Goal: Task Accomplishment & Management: Manage account settings

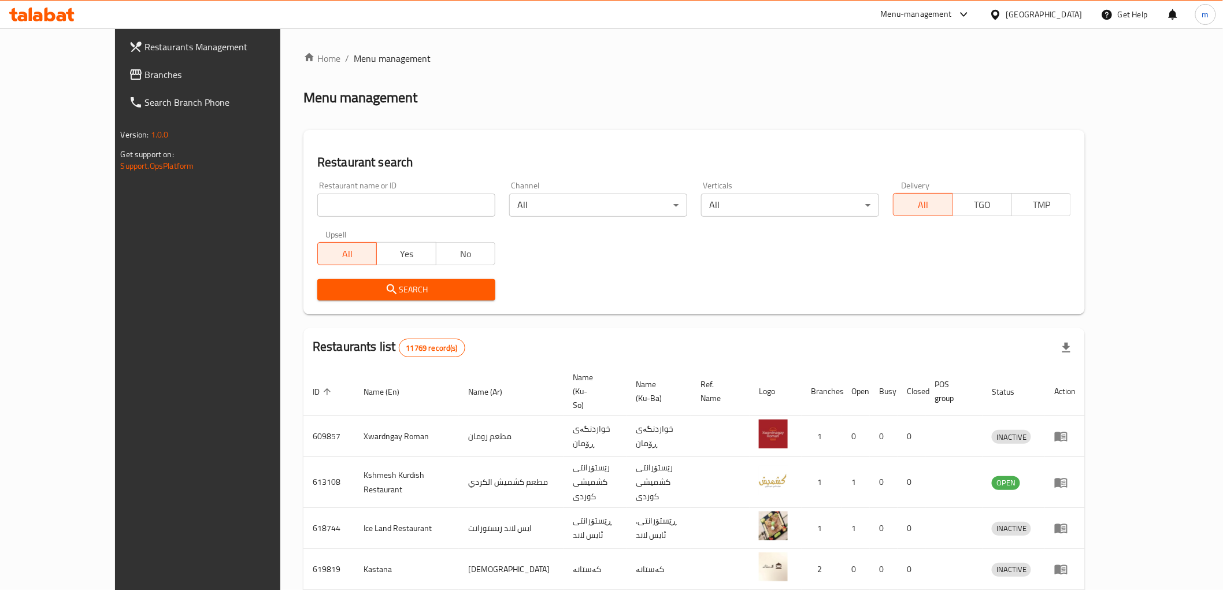
click at [338, 202] on input "search" at bounding box center [406, 205] width 178 height 23
paste input "655027"
type input "655027"
click button "Search" at bounding box center [406, 289] width 178 height 21
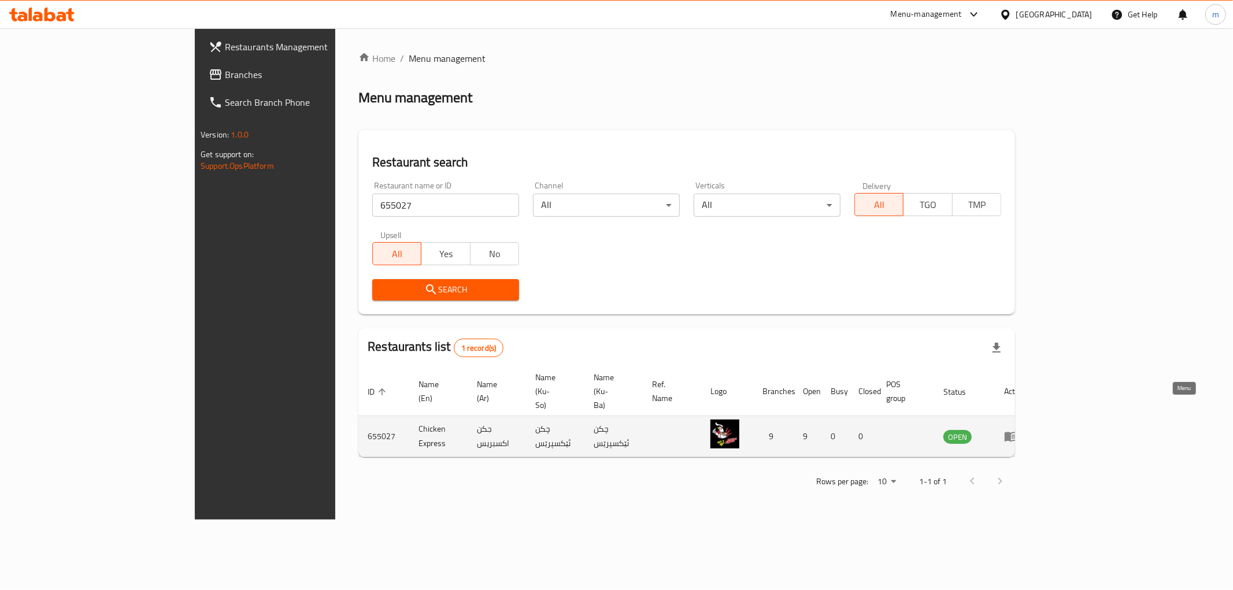
click at [1017, 432] on icon "enhanced table" at bounding box center [1011, 437] width 13 height 10
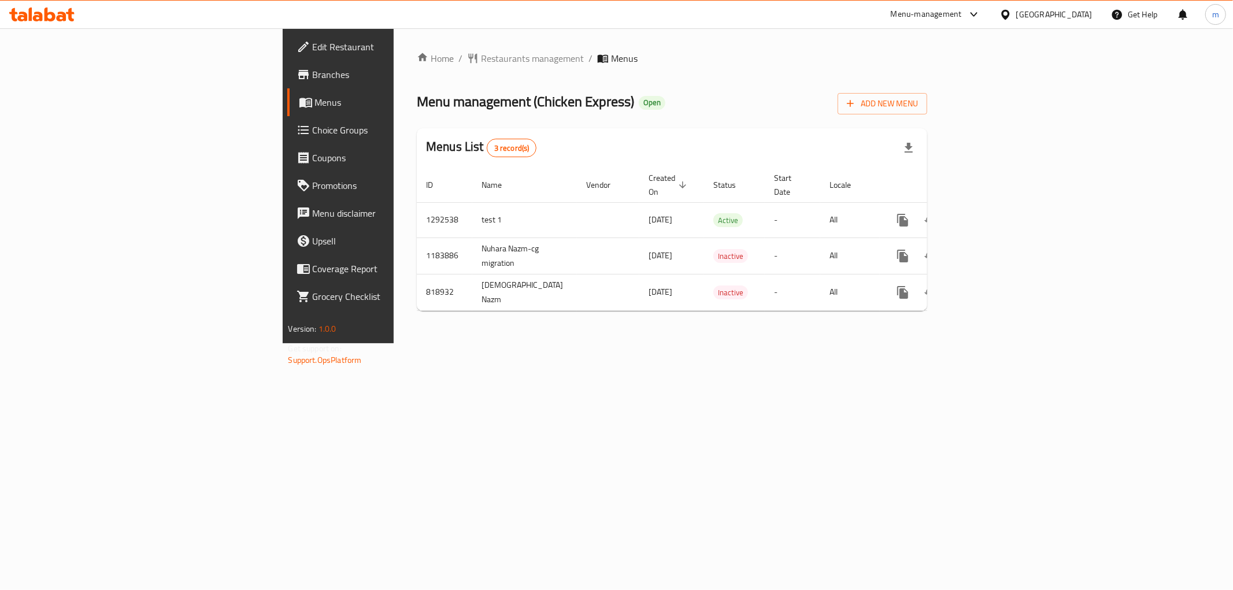
click at [313, 75] on span "Branches" at bounding box center [396, 75] width 166 height 14
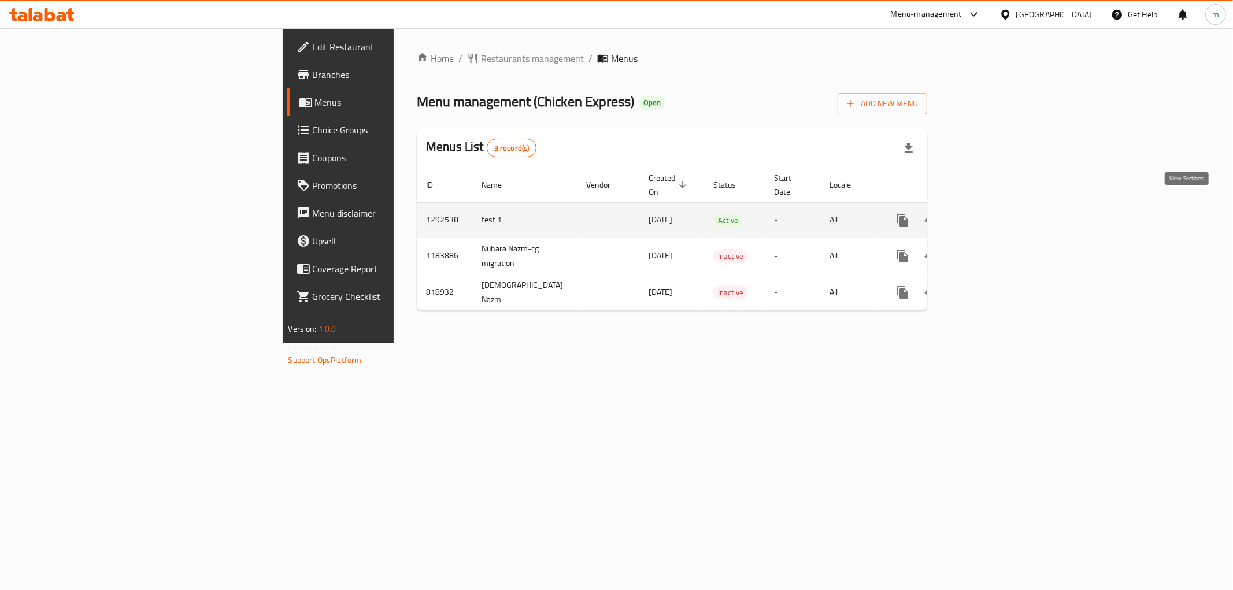
click at [993, 213] on icon "enhanced table" at bounding box center [986, 220] width 14 height 14
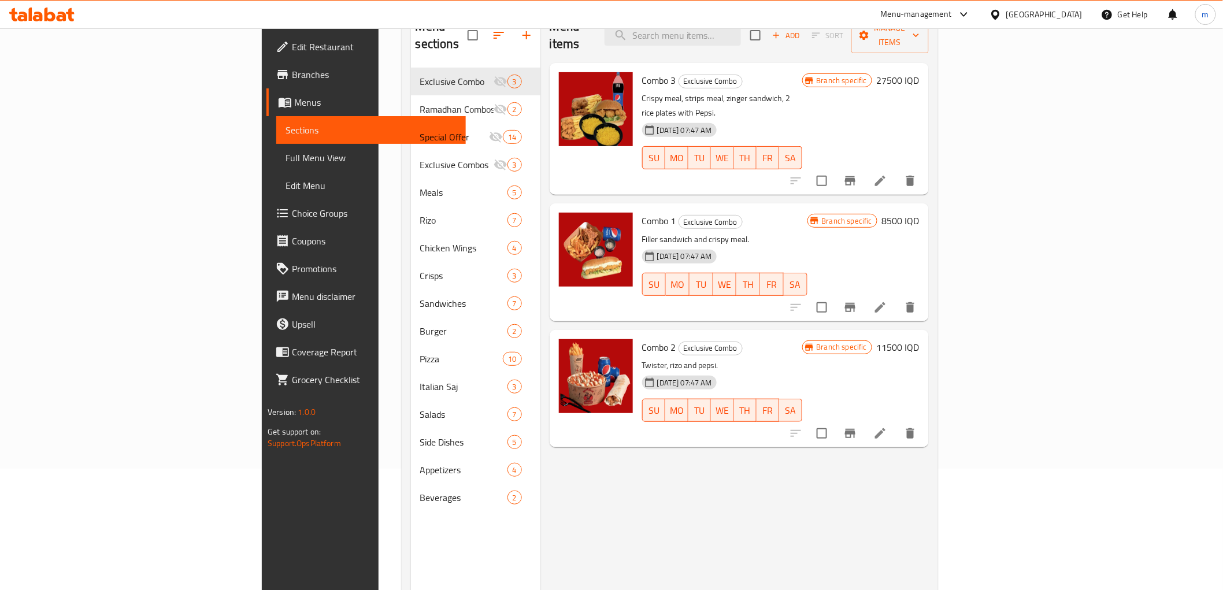
scroll to position [162, 0]
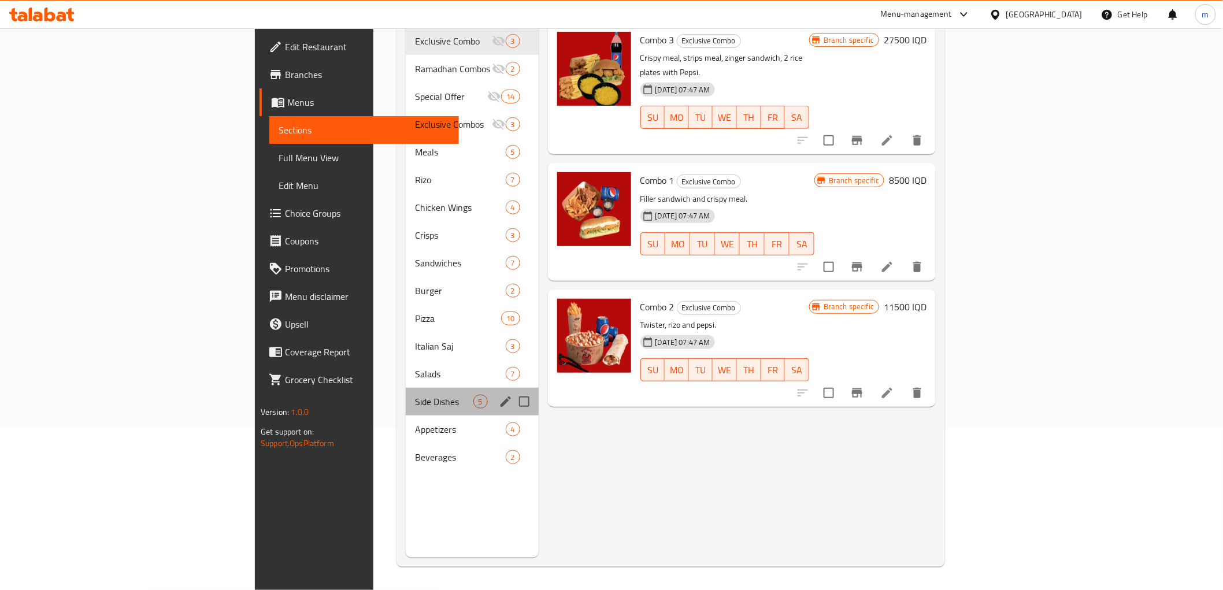
click at [406, 392] on div "Side Dishes 5" at bounding box center [472, 402] width 132 height 28
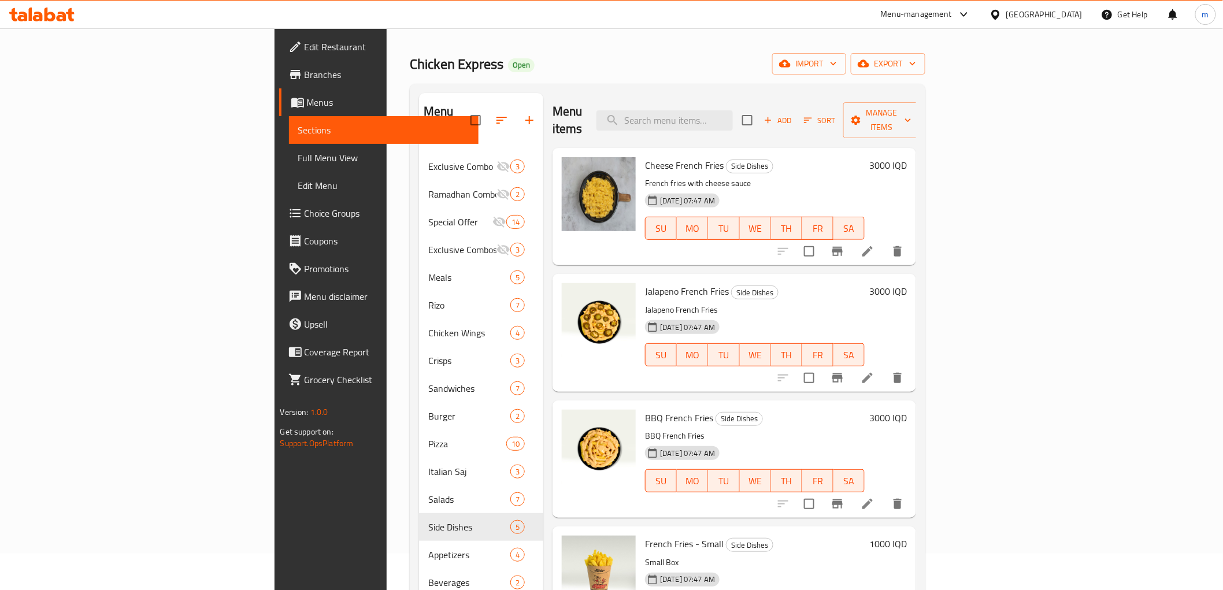
scroll to position [12, 0]
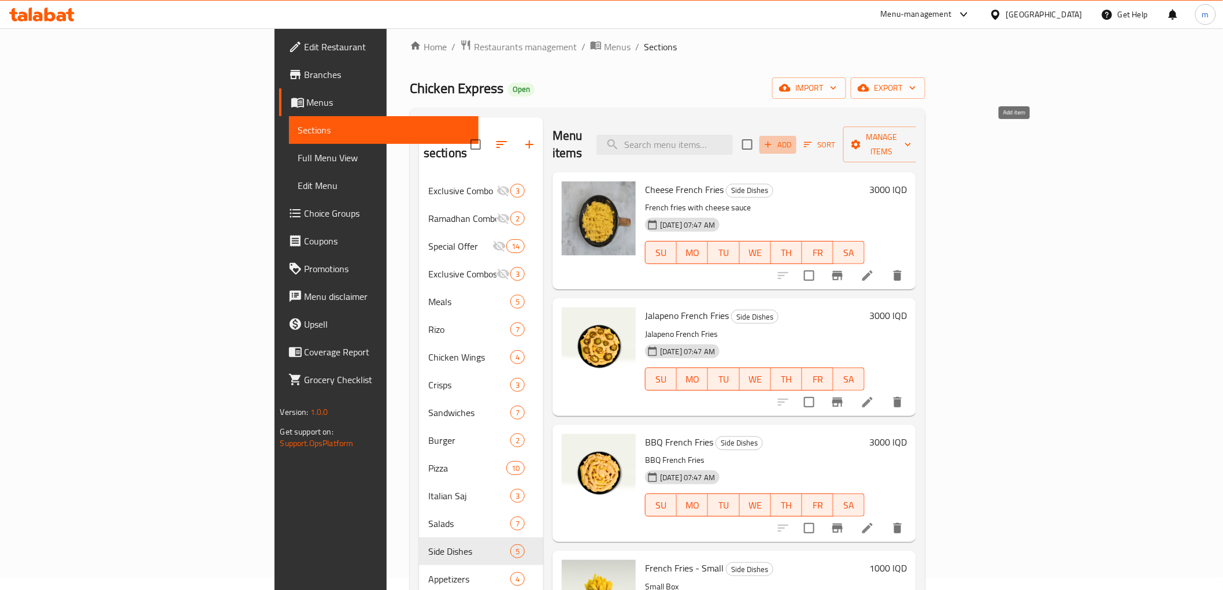
click at [773, 139] on icon "button" at bounding box center [768, 144] width 10 height 10
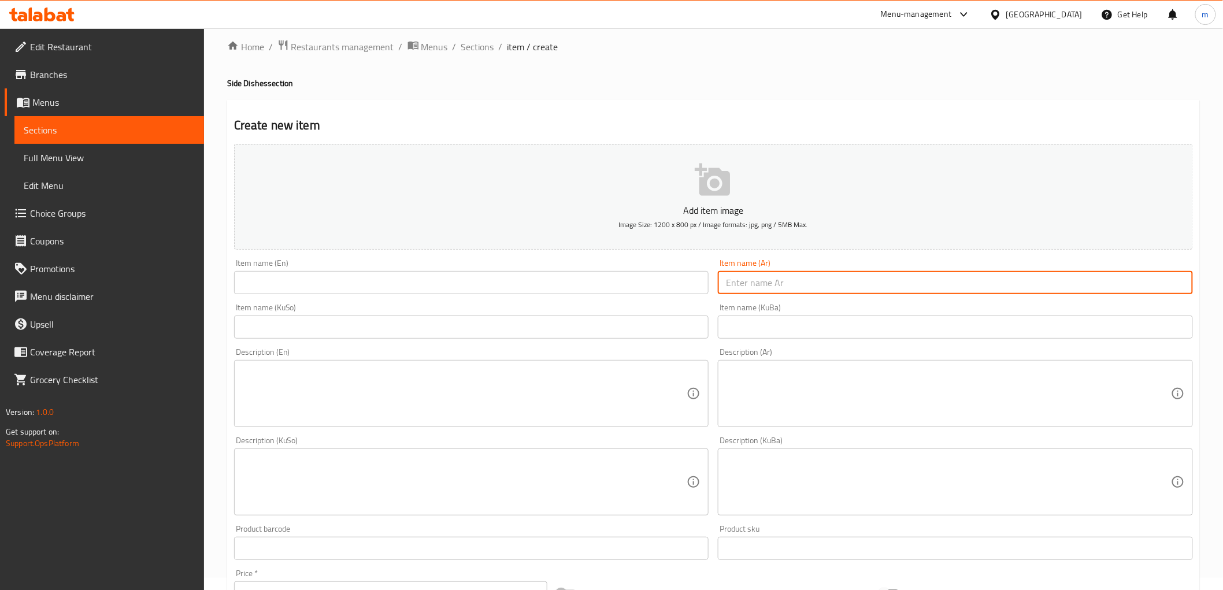
click at [747, 275] on input "text" at bounding box center [955, 282] width 475 height 23
paste input "فنكريتو"
type input "فنكريتو"
click at [582, 284] on input "text" at bounding box center [471, 282] width 475 height 23
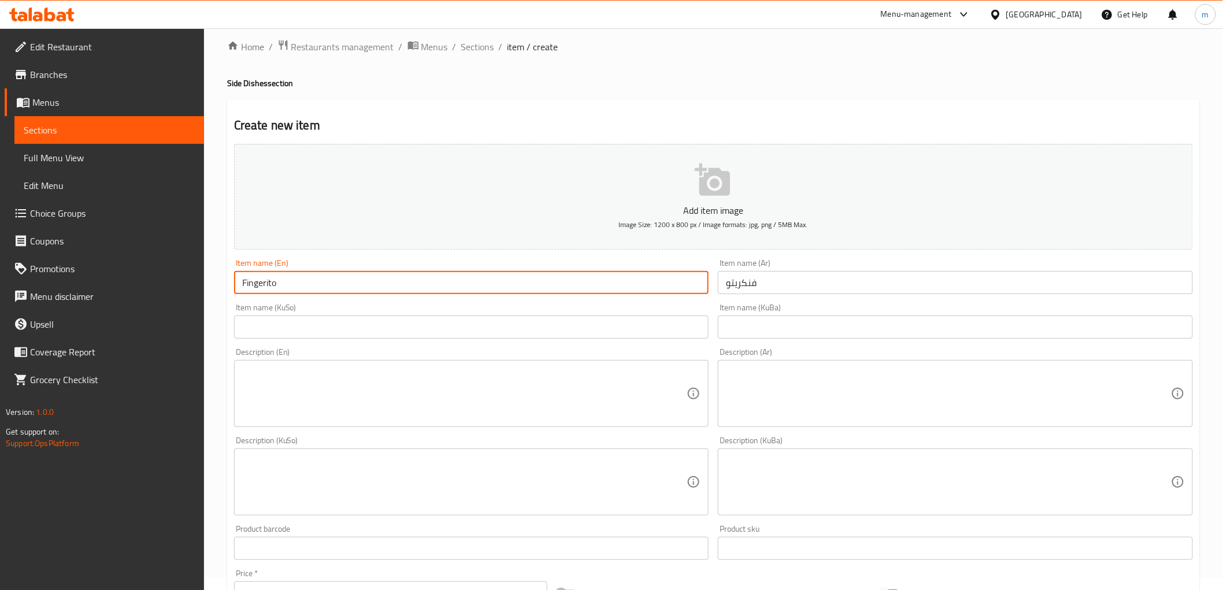
type input "Fingerito"
click at [613, 334] on input "text" at bounding box center [471, 327] width 475 height 23
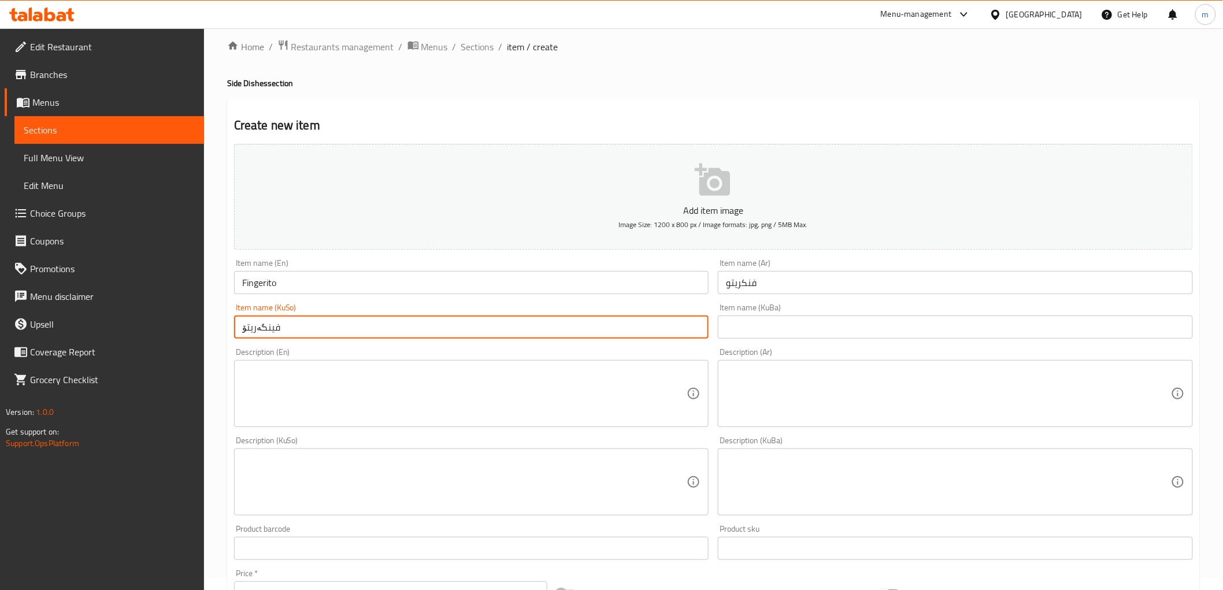
click at [614, 334] on input "فینگەریتۆ" at bounding box center [471, 327] width 475 height 23
click at [615, 334] on input "فینگەریتۆ" at bounding box center [471, 327] width 475 height 23
type input "فینگەریتۆ"
click at [792, 342] on div "Item name (KuBa) Item name (KuBa)" at bounding box center [955, 321] width 484 height 45
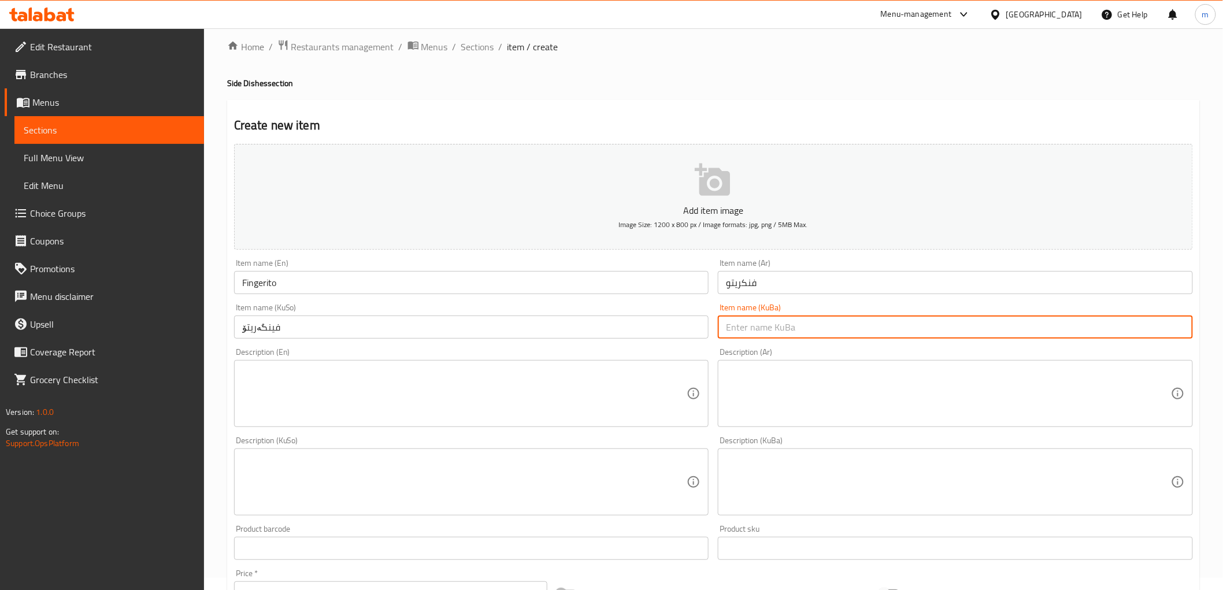
click at [793, 326] on input "text" at bounding box center [955, 327] width 475 height 23
paste input "فینگەریتۆ"
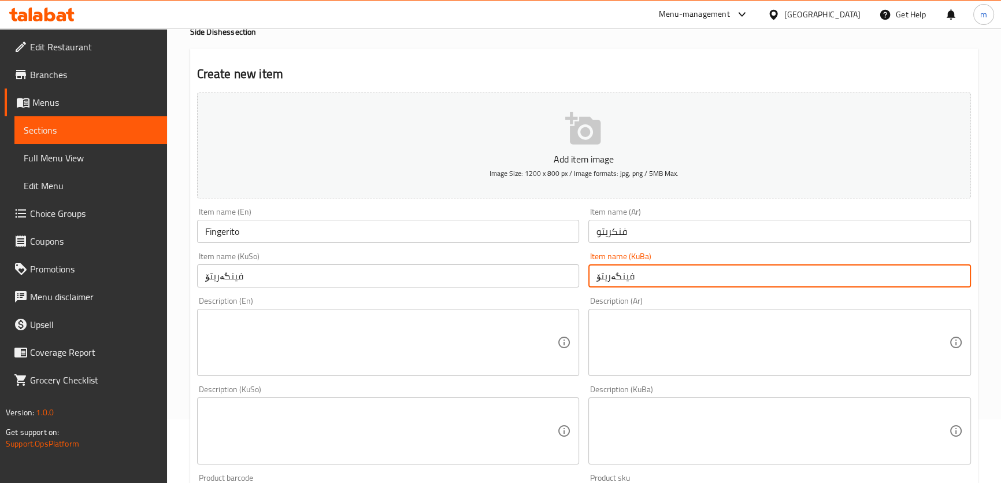
scroll to position [136, 0]
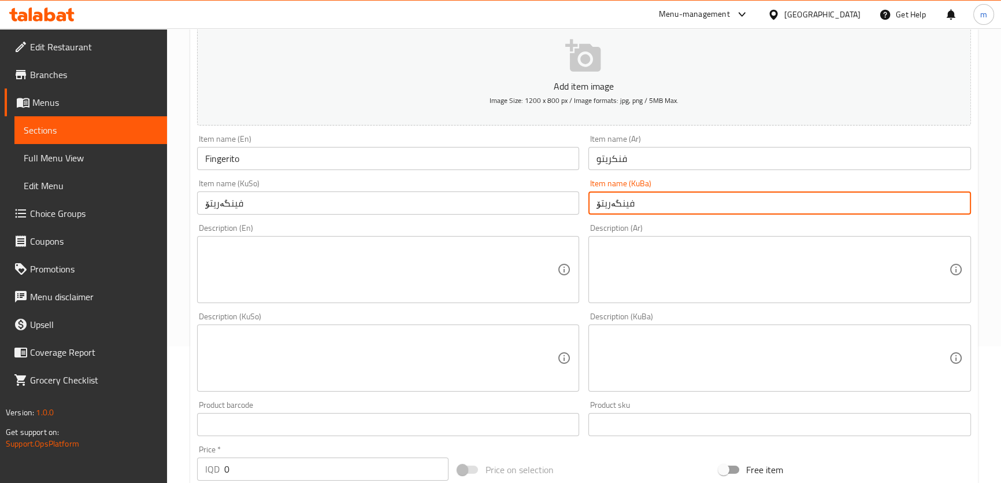
type input "فینگەریتۆ"
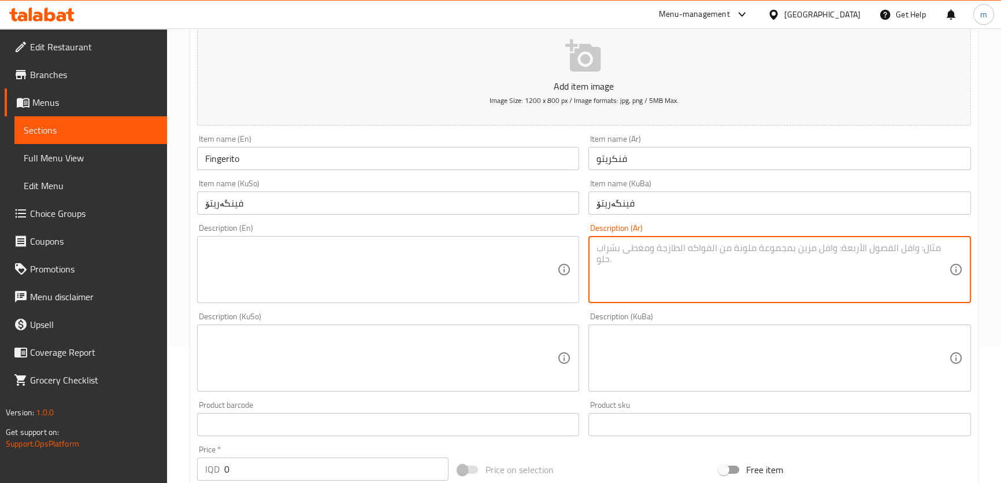
click at [679, 262] on textarea at bounding box center [773, 269] width 353 height 55
paste textarea "كمية من فنكر مع قطع دجاج ستربس مضاف اليها صلصه جبن شيدر، صلصة باربكيو وصلصة اعش…"
type textarea "كمية من فنكر مع قطع دجاج ستربس مضاف اليها صلصه جبن شيدر، صلصة باربكيو وصلصة اعش…"
click at [348, 273] on textarea at bounding box center [381, 269] width 353 height 55
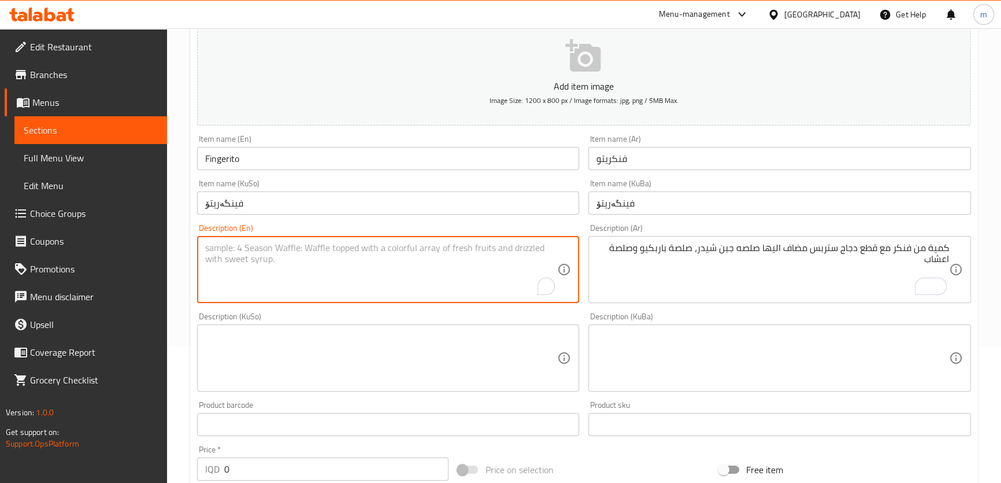
paste textarea "Amount of French fries with chicken strips pieces added to cheddar cheese sauce…"
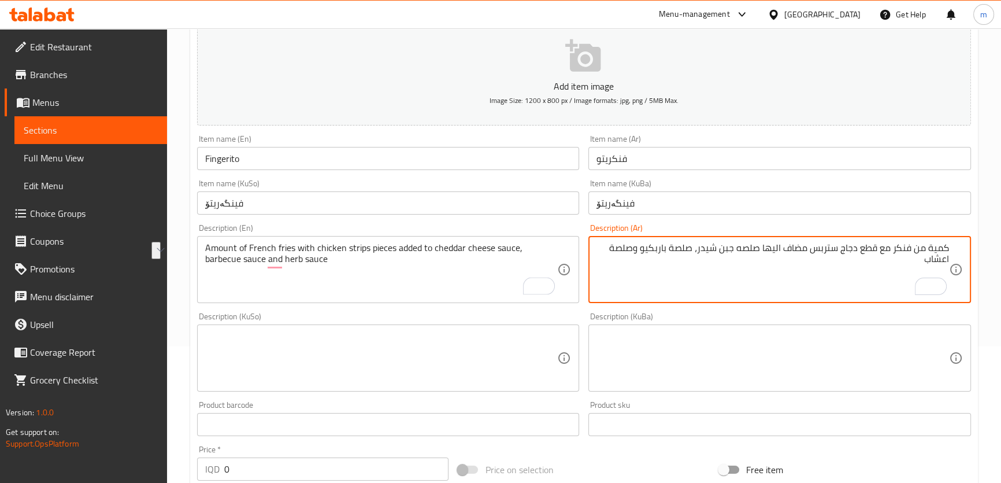
drag, startPoint x: 762, startPoint y: 246, endPoint x: 806, endPoint y: 247, distance: 44.5
click at [806, 247] on textarea "كمية من فنكر مع قطع دجاج ستربس مضاف اليها صلصه جبن شيدر، صلصة باربكيو وصلصة اعش…" at bounding box center [773, 269] width 353 height 55
click at [436, 246] on textarea "Amount of French fries with chicken strips pieces added to cheddar cheese sauce…" at bounding box center [381, 269] width 353 height 55
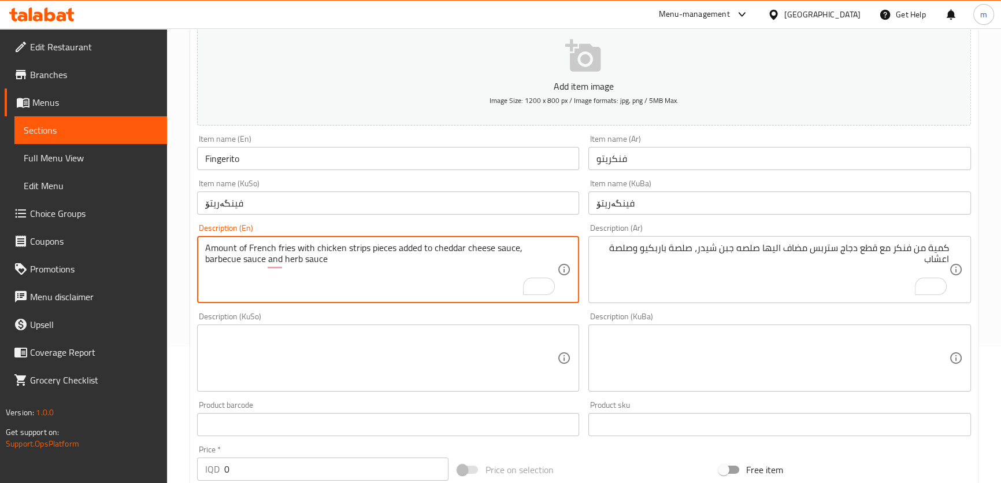
click at [432, 245] on textarea "Amount of French fries with chicken strips pieces added to cheddar cheese sauce…" at bounding box center [381, 269] width 353 height 55
click at [432, 248] on textarea "Amount of French fries with chicken strips pieces added to cheddar cheese sauce…" at bounding box center [381, 269] width 353 height 55
click at [433, 247] on textarea "Amount of French fries with chicken strips pieces added to cheddar cheese sauce…" at bounding box center [381, 269] width 353 height 55
click at [434, 245] on textarea "Amount of French fries with chicken strips pieces added to cheddar cheese sauce…" at bounding box center [381, 269] width 353 height 55
click at [431, 252] on textarea "Amount of French fries with chicken strips pieces added to cheddar cheese sauce…" at bounding box center [381, 269] width 353 height 55
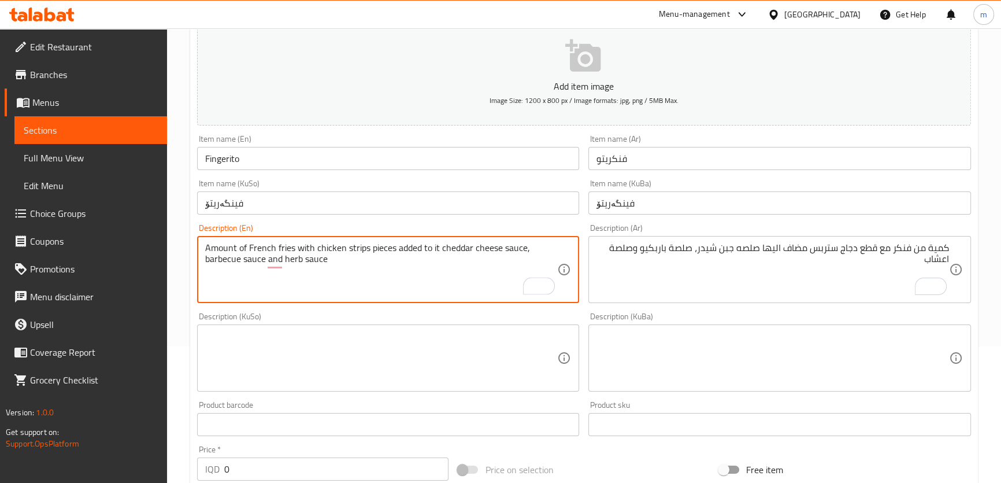
type textarea "Amount of French fries with chicken strips pieces added to it cheddar cheese sa…"
click at [425, 318] on div "Description (KuSo) Description (KuSo)" at bounding box center [388, 351] width 383 height 79
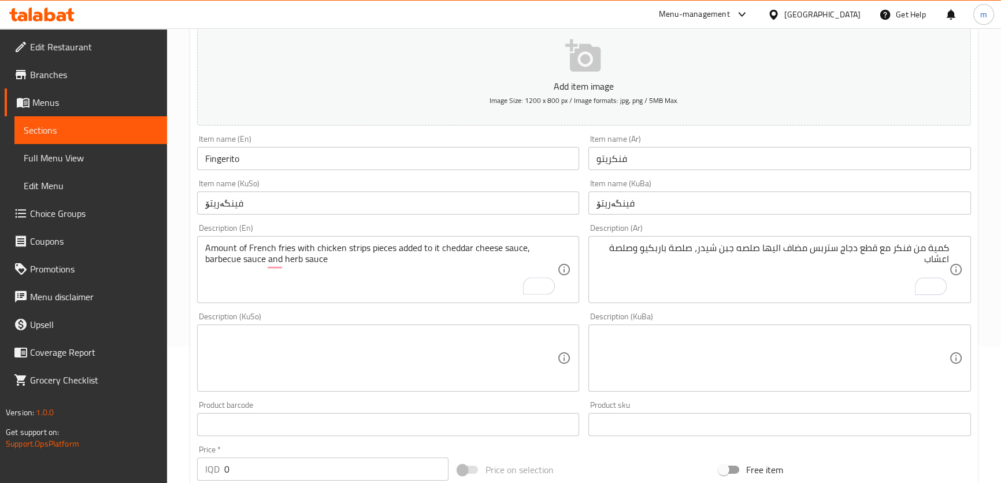
click at [423, 277] on textarea "Amount of French fries with chicken strips pieces added to it cheddar cheese sa…" at bounding box center [381, 269] width 353 height 55
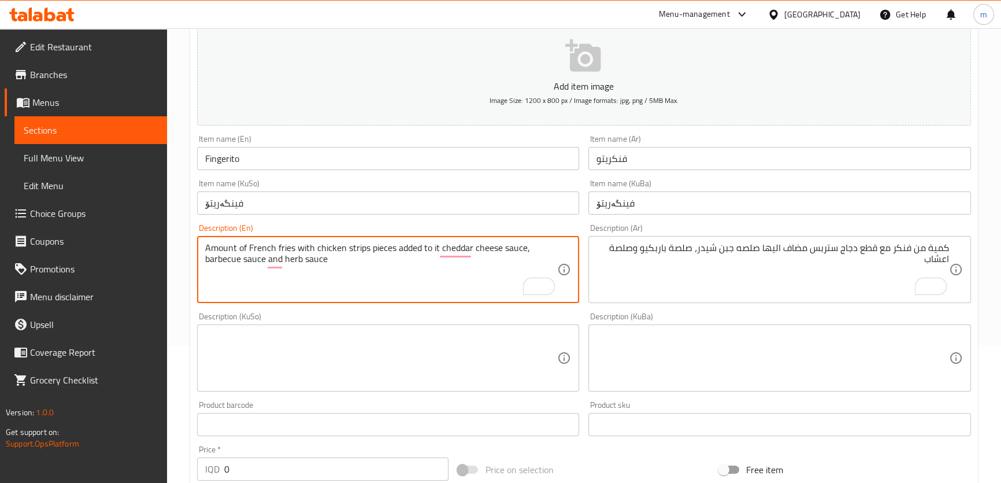
click at [508, 339] on textarea at bounding box center [381, 358] width 353 height 55
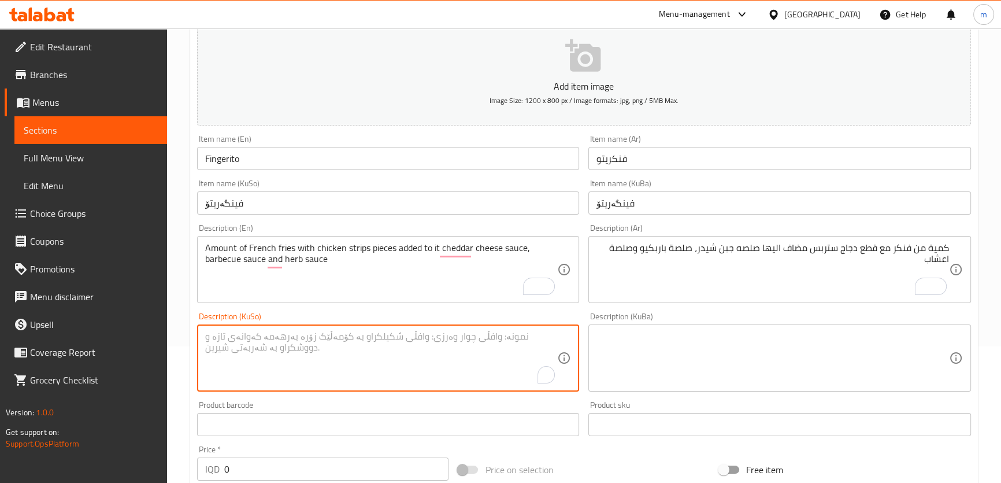
scroll to position [150, 0]
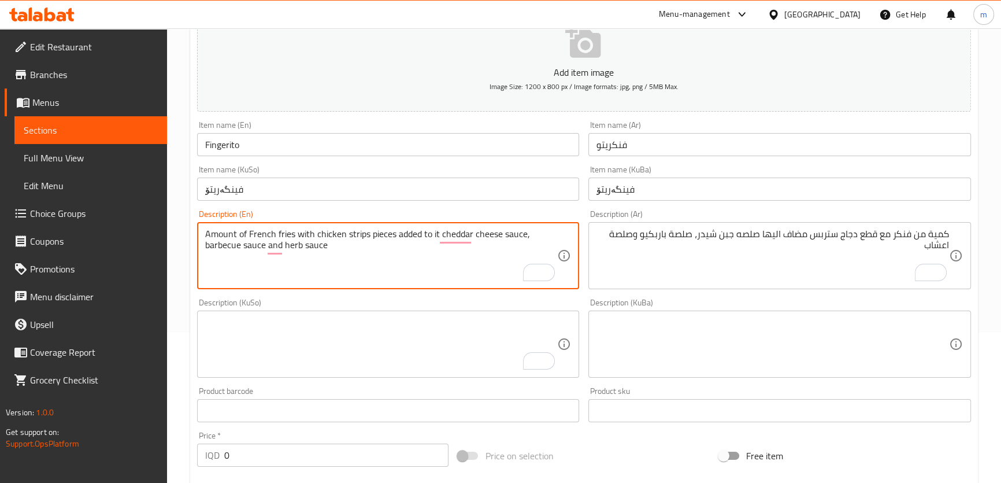
click at [502, 234] on textarea "Amount of French fries with chicken strips pieces added to it cheddar cheese sa…" at bounding box center [381, 255] width 353 height 55
click at [443, 343] on textarea "To enrich screen reader interactions, please activate Accessibility in Grammarl…" at bounding box center [381, 344] width 353 height 55
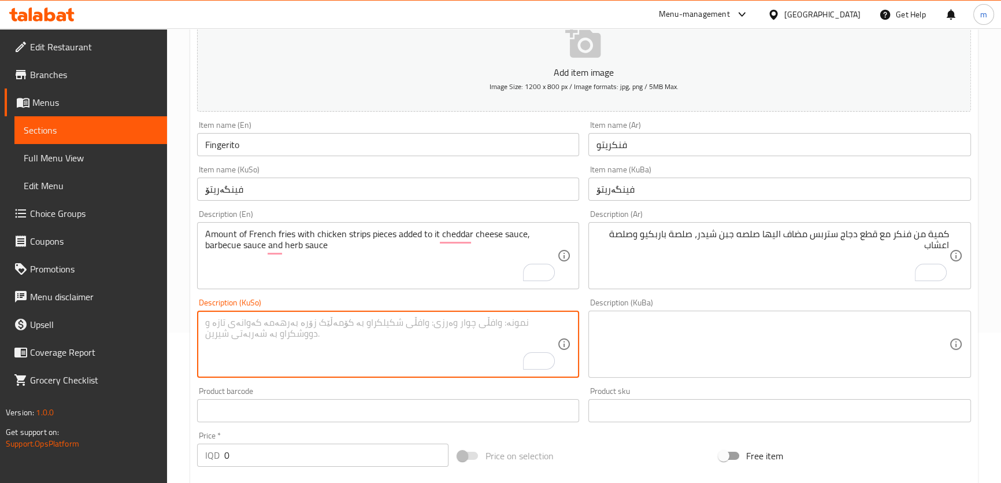
paste textarea "بڕێک فینگەر لەگەڵ پارچەی ستریپسی مریشک سۆسی پەنیری چێدەر، سۆسی باڕبکیو و سۆسی گ…"
type textarea "بڕێک فینگەر لەگەڵ پارچەی ستریپسی مریشک سۆسی پەنیری چێدەر، سۆسی باڕبکیو و سۆسی گ…"
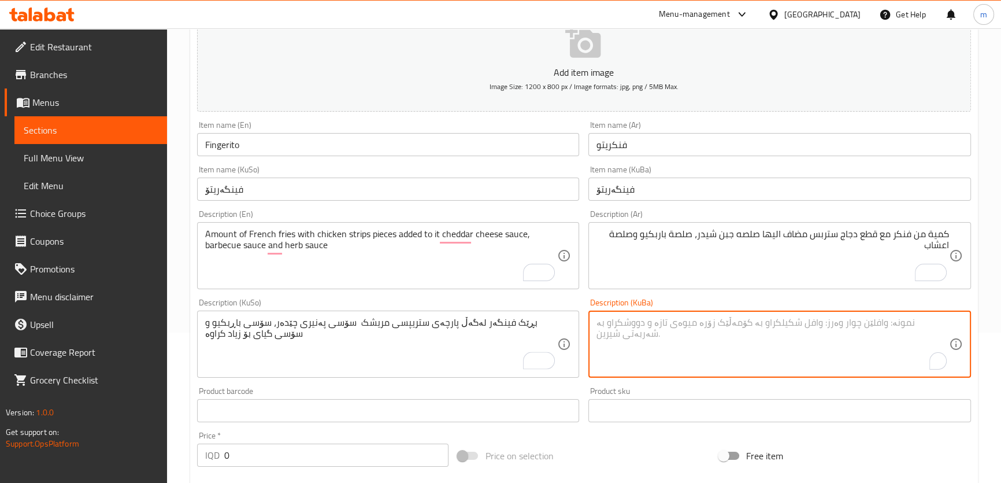
click at [665, 339] on textarea "To enrich screen reader interactions, please activate Accessibility in Grammarl…" at bounding box center [773, 344] width 353 height 55
paste textarea "بڕێک فینگەر لەگەڵ پارچەی ستریپسی مریشک سۆسی پەنیری چێدەر، سۆسی باڕبکیو و سۆسی گ…"
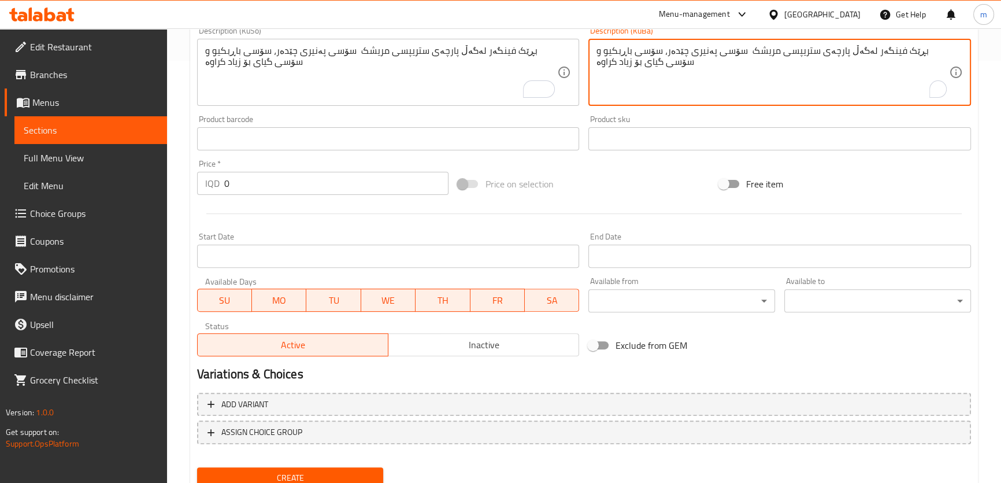
scroll to position [466, 0]
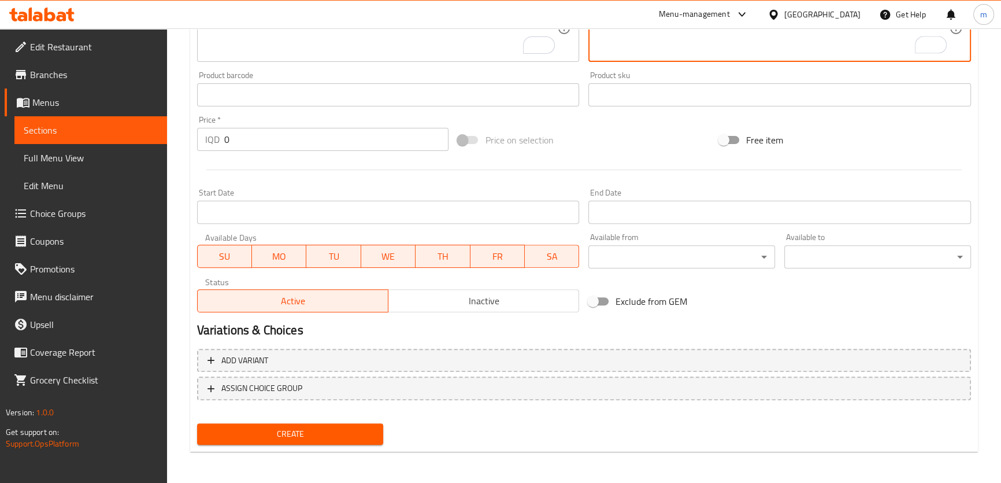
type textarea "بڕێک فینگەر لەگەڵ پارچەی ستریپسی مریشک سۆسی پەنیری چێدەر، سۆسی باڕبکیو و سۆسی گ…"
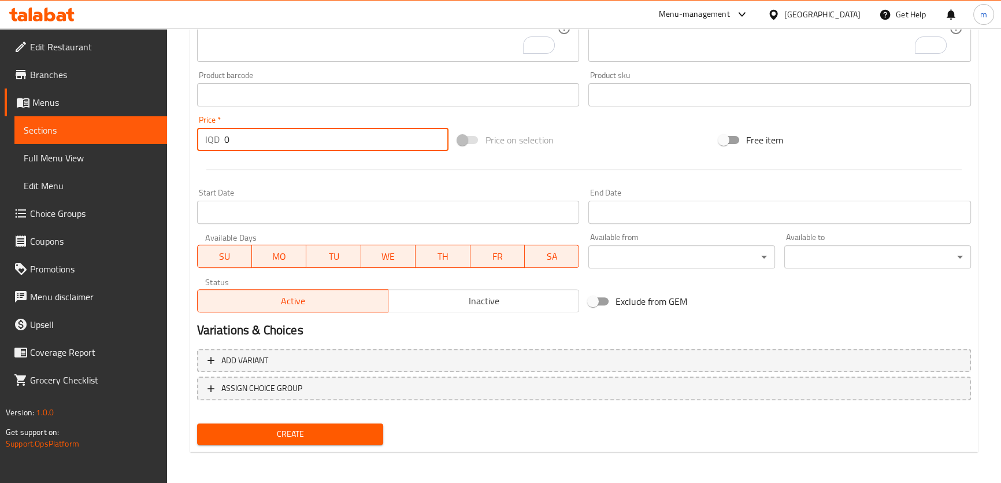
drag, startPoint x: 244, startPoint y: 142, endPoint x: 197, endPoint y: 136, distance: 47.7
click at [199, 136] on div "IQD 0 Price *" at bounding box center [323, 139] width 252 height 23
type input "6000"
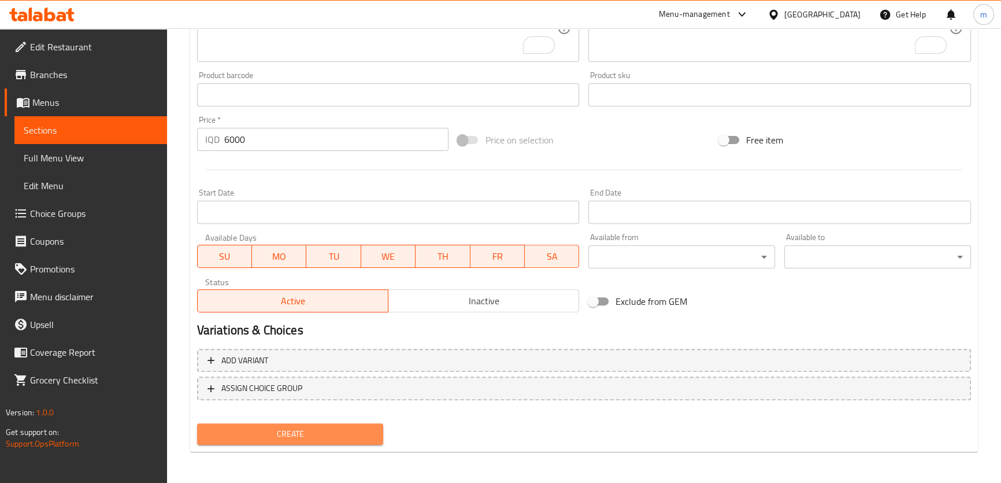
click at [286, 428] on span "Create" at bounding box center [290, 434] width 168 height 14
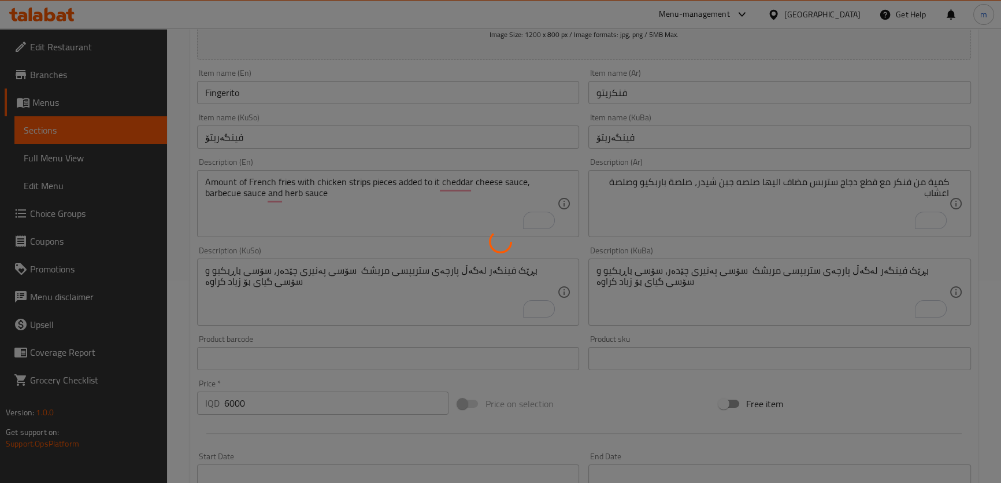
scroll to position [98, 0]
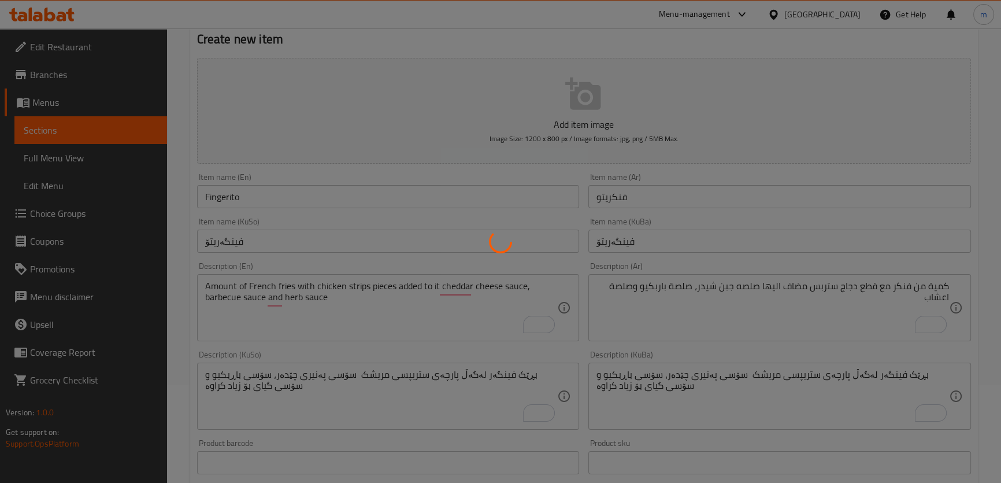
type input "0"
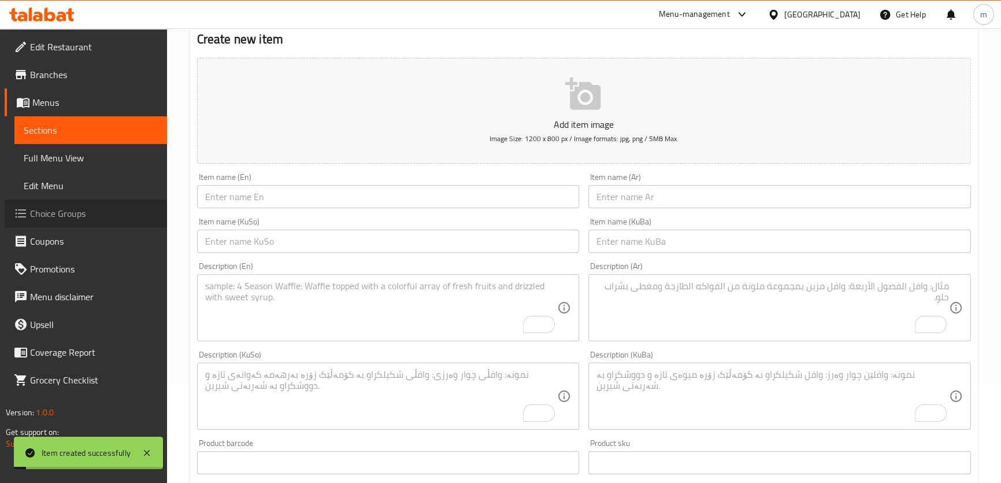
click at [64, 210] on span "Choice Groups" at bounding box center [94, 213] width 128 height 14
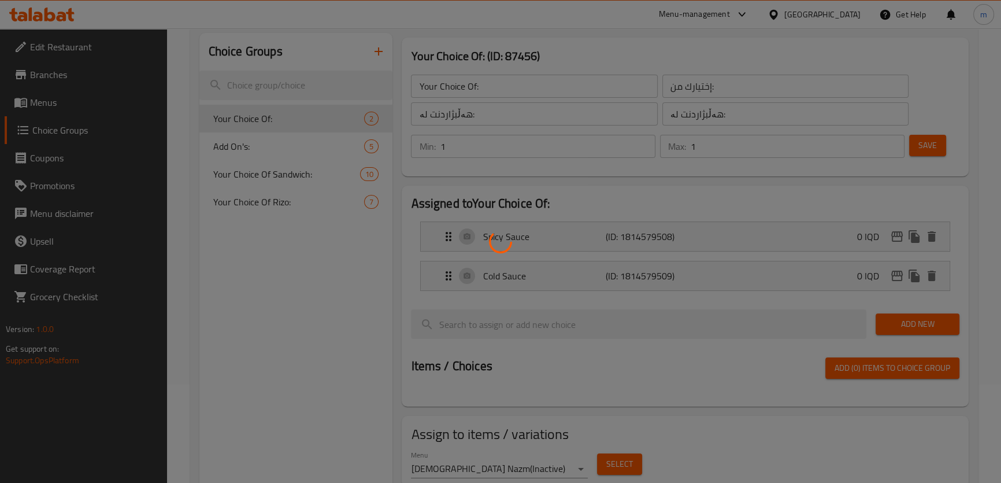
click at [422, 146] on div at bounding box center [500, 241] width 1001 height 483
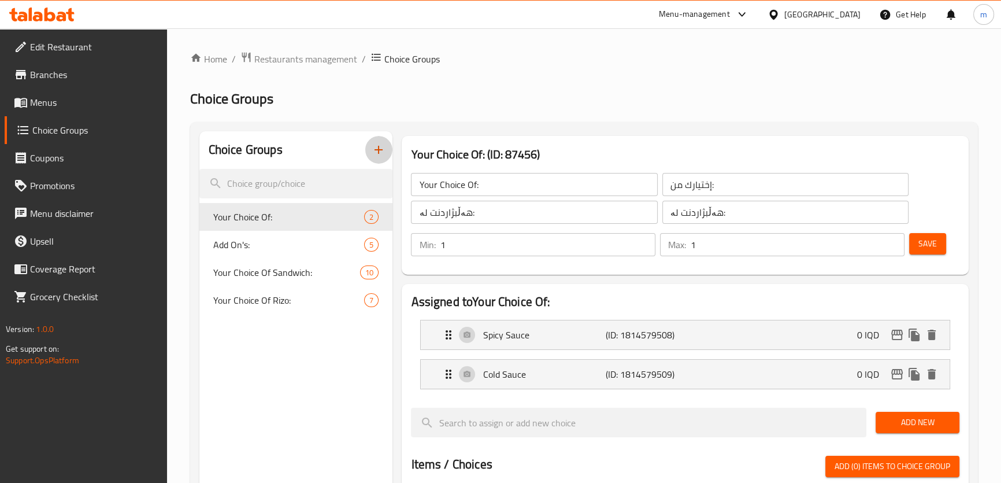
click at [384, 152] on icon "button" at bounding box center [379, 150] width 14 height 14
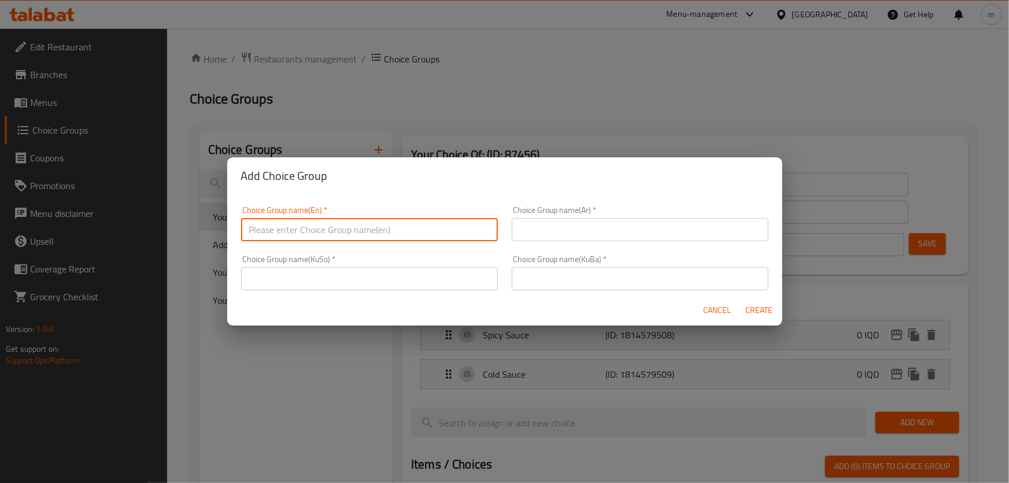
click at [401, 225] on input "text" at bounding box center [369, 229] width 257 height 23
type input "Your Choice Of:"
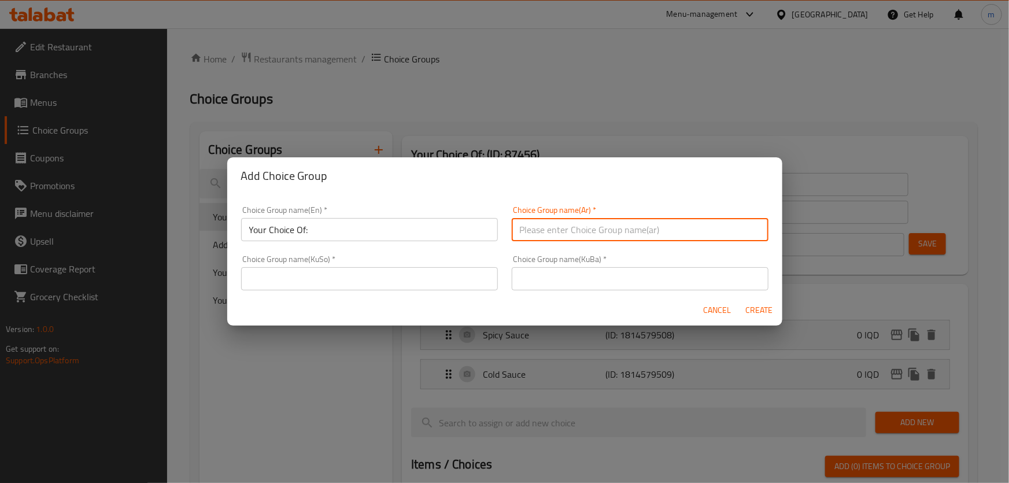
click at [529, 229] on input "text" at bounding box center [640, 229] width 257 height 23
type input "إختيارك من:"
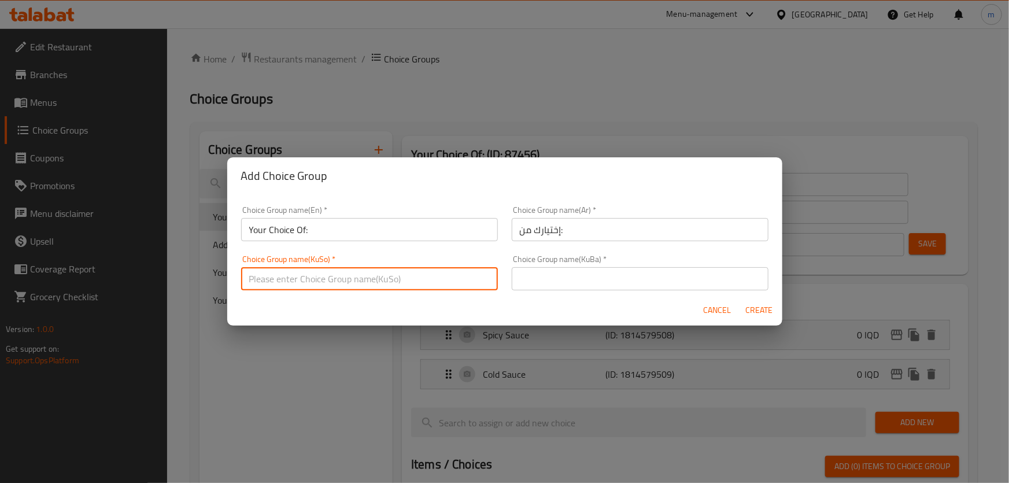
click at [417, 275] on input "text" at bounding box center [369, 278] width 257 height 23
type input "هەڵبژاردنت لە:"
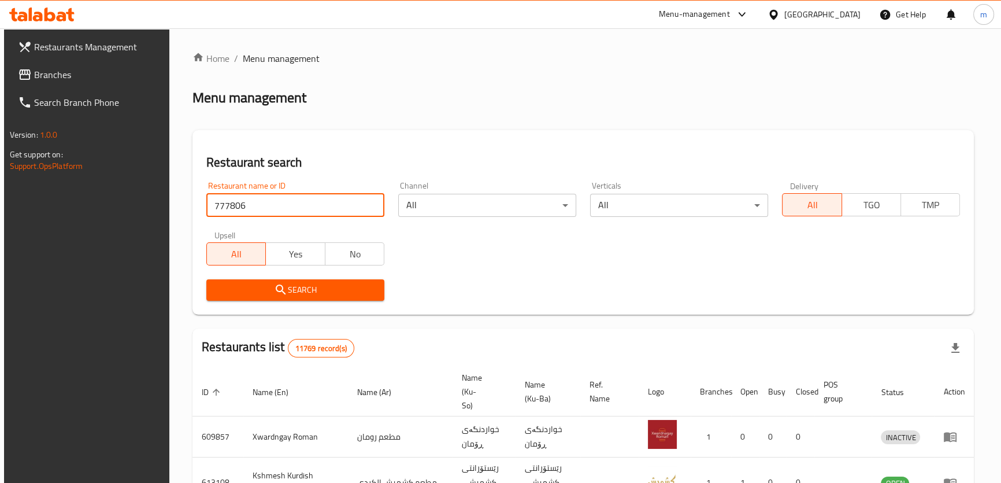
type input "777806"
click button "Search" at bounding box center [295, 289] width 178 height 21
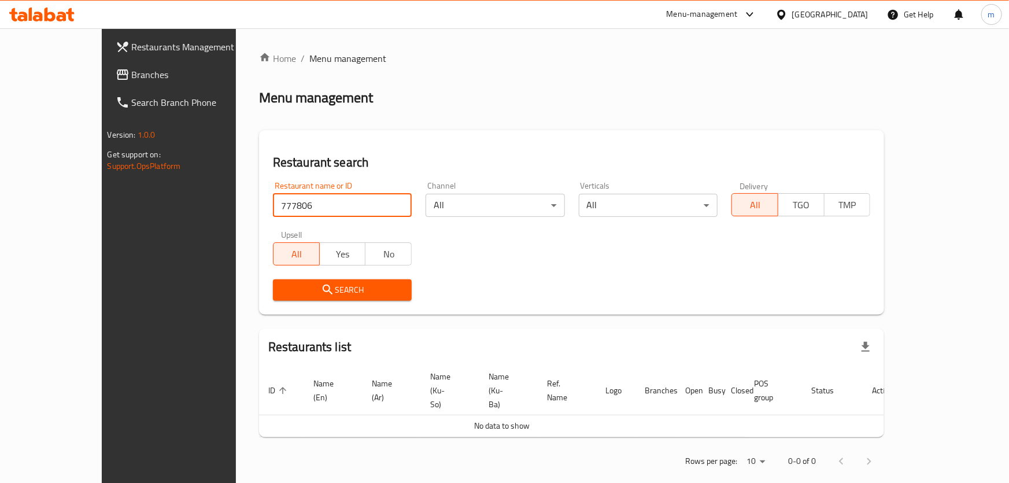
click at [132, 75] on span "Branches" at bounding box center [196, 75] width 129 height 14
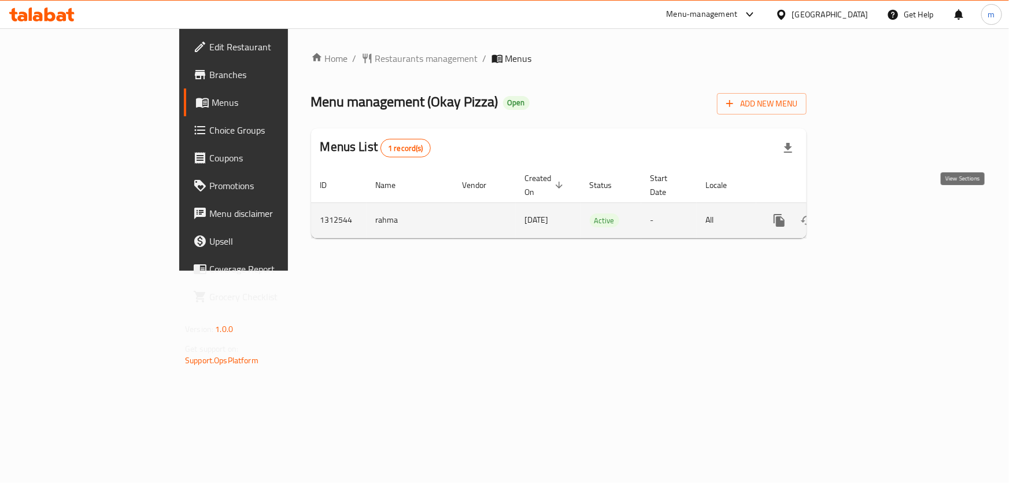
click at [868, 215] on icon "enhanced table" at bounding box center [862, 220] width 10 height 10
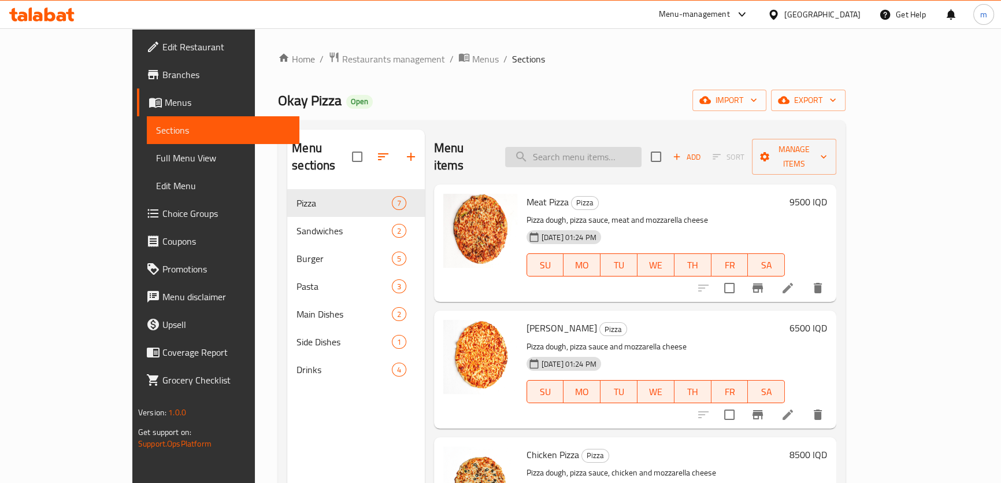
click at [612, 152] on input "search" at bounding box center [573, 157] width 136 height 20
paste input "Margherita Pizza"
type input "Margherita Pizza"
click at [598, 147] on input "search" at bounding box center [572, 157] width 136 height 20
paste input "[PERSON_NAME]"
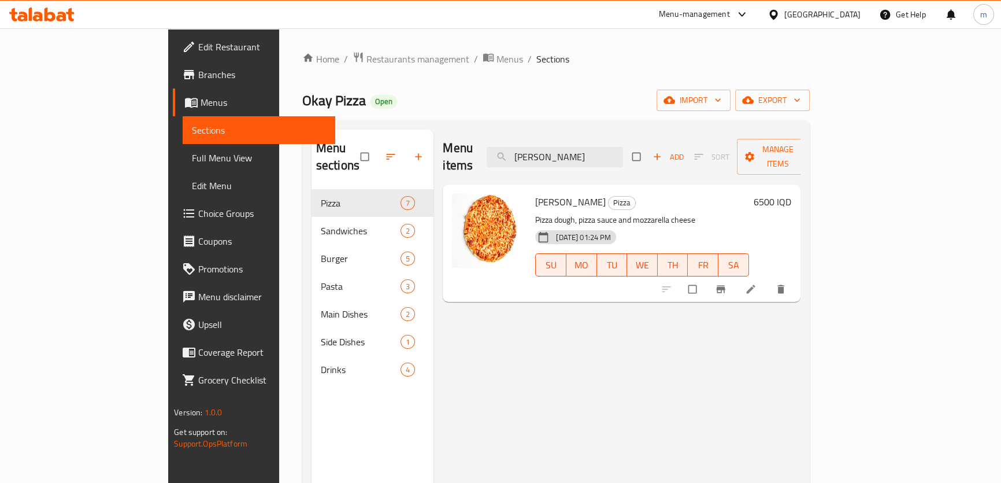
type input "[PERSON_NAME]"
click at [791, 194] on h6 "6500 IQD" at bounding box center [773, 202] width 38 height 16
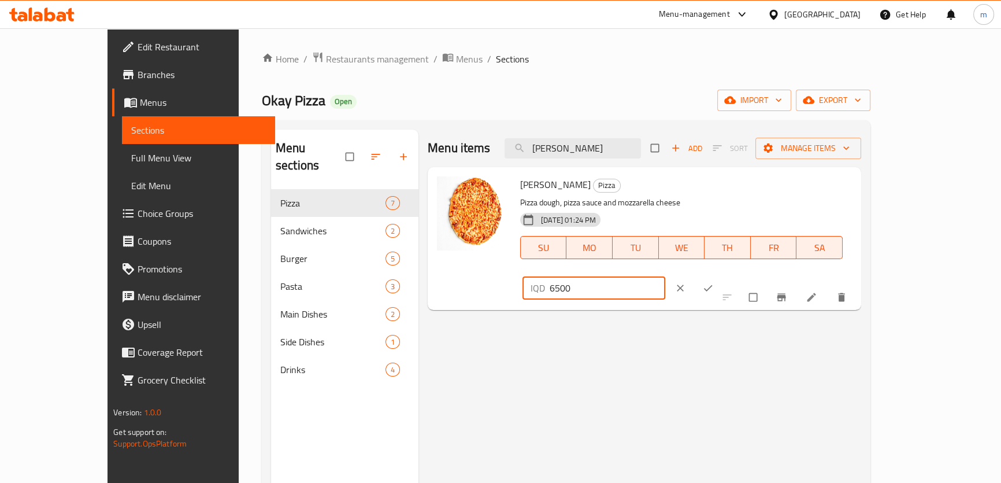
drag, startPoint x: 800, startPoint y: 188, endPoint x: 840, endPoint y: 188, distance: 39.9
click at [665, 276] on input "6500" at bounding box center [608, 287] width 116 height 23
type input "6750"
click at [714, 282] on icon "ok" at bounding box center [708, 288] width 12 height 12
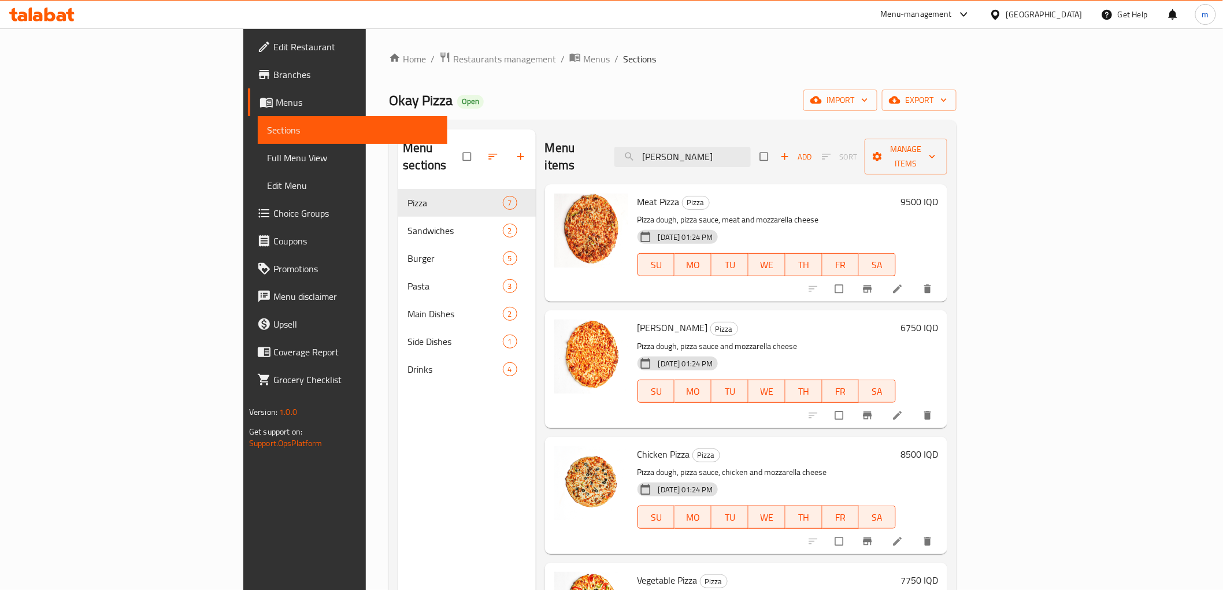
click at [54, 14] on icon at bounding box center [50, 15] width 11 height 14
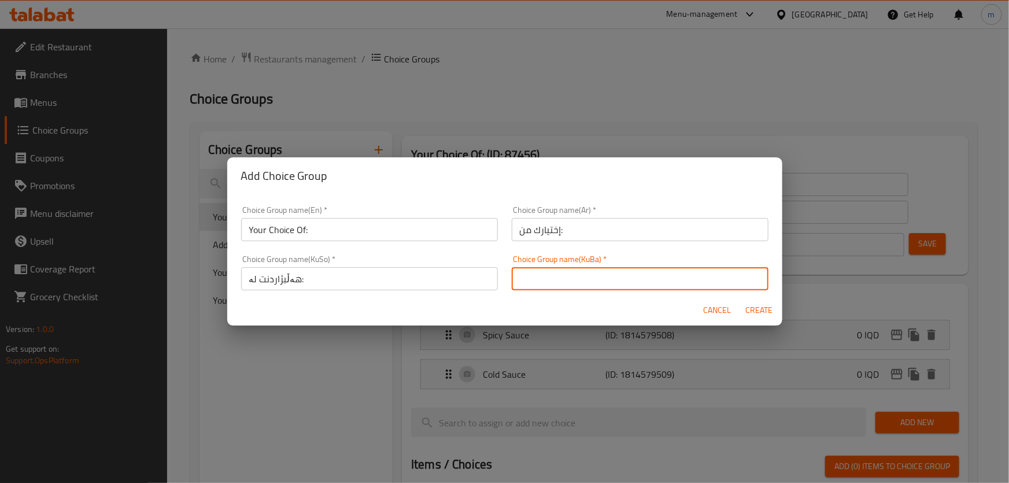
type input "هەڵبژاردنت لە :"
click at [766, 308] on span "Create" at bounding box center [759, 310] width 28 height 14
type input "Your Choice Of:"
type input "هەڵبژاردنت لە :"
type input "0"
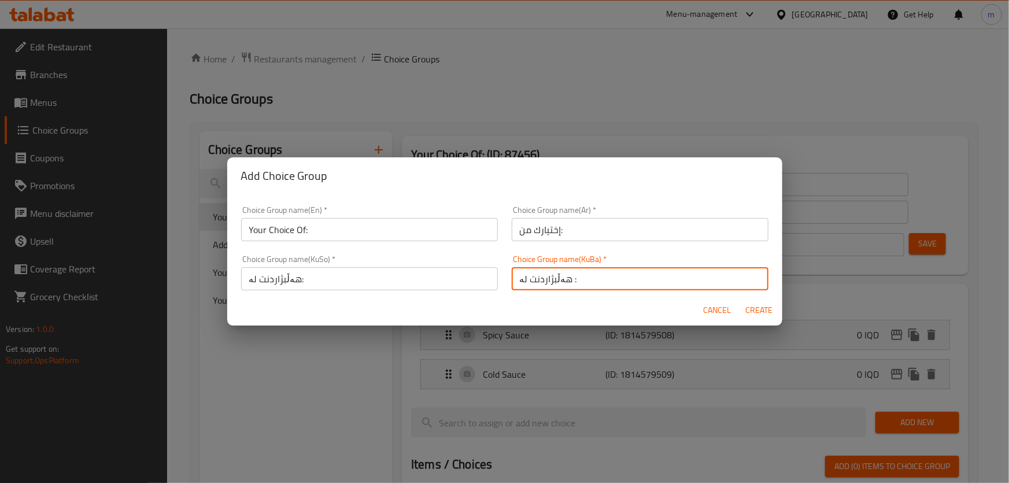
type input "0"
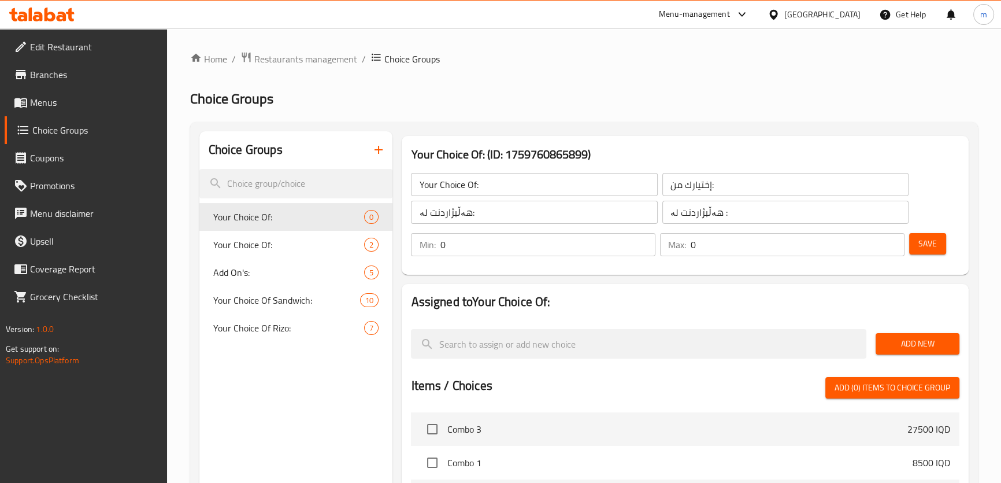
click at [931, 341] on span "Add New" at bounding box center [917, 343] width 65 height 14
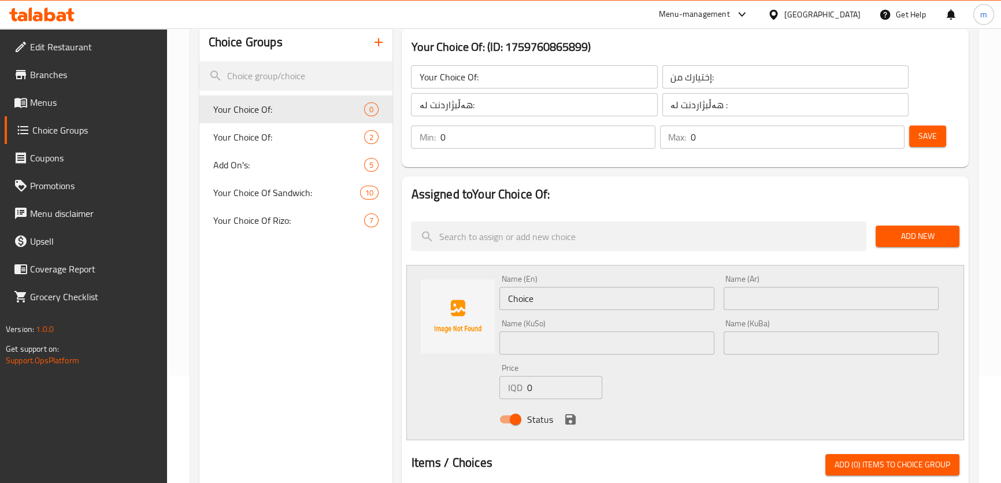
scroll to position [109, 0]
click at [634, 294] on input "Choice" at bounding box center [606, 297] width 215 height 23
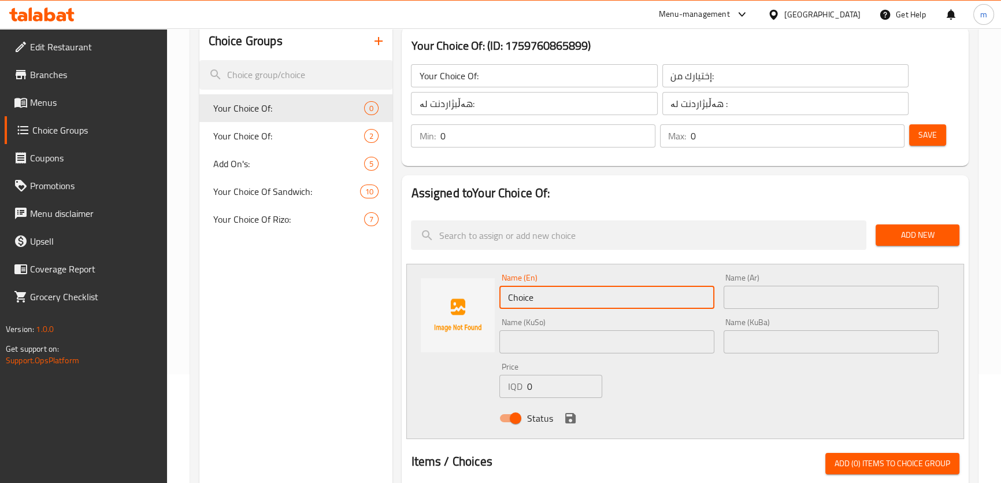
click at [634, 294] on input "Choice" at bounding box center [606, 297] width 215 height 23
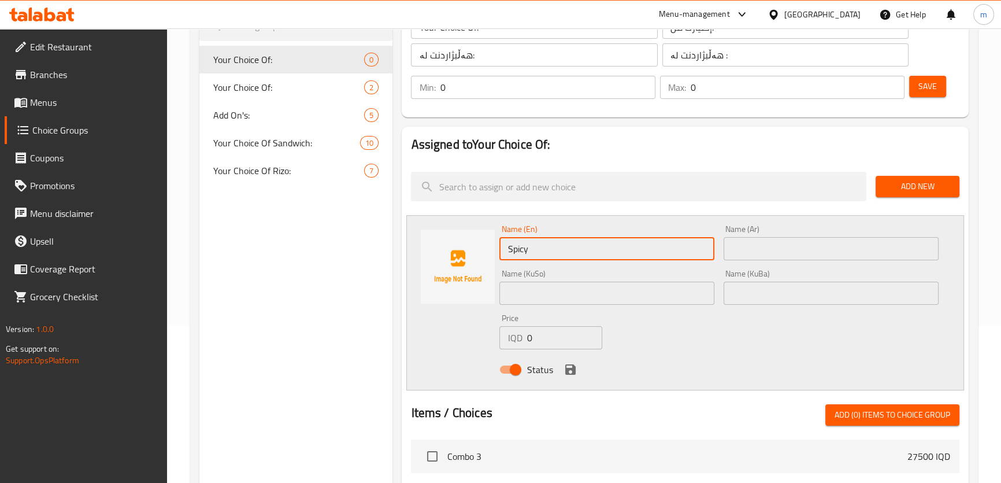
scroll to position [169, 0]
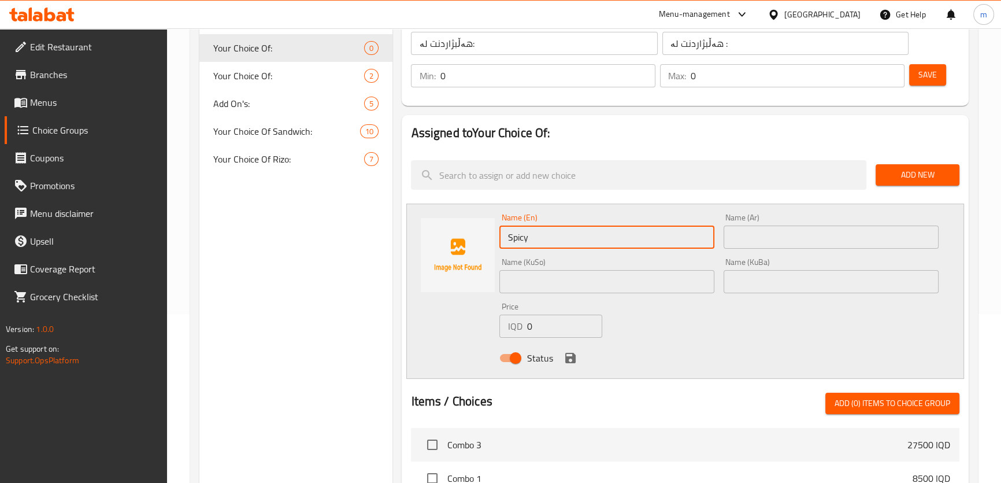
type input "Spicy"
click at [567, 364] on icon "save" at bounding box center [571, 358] width 14 height 14
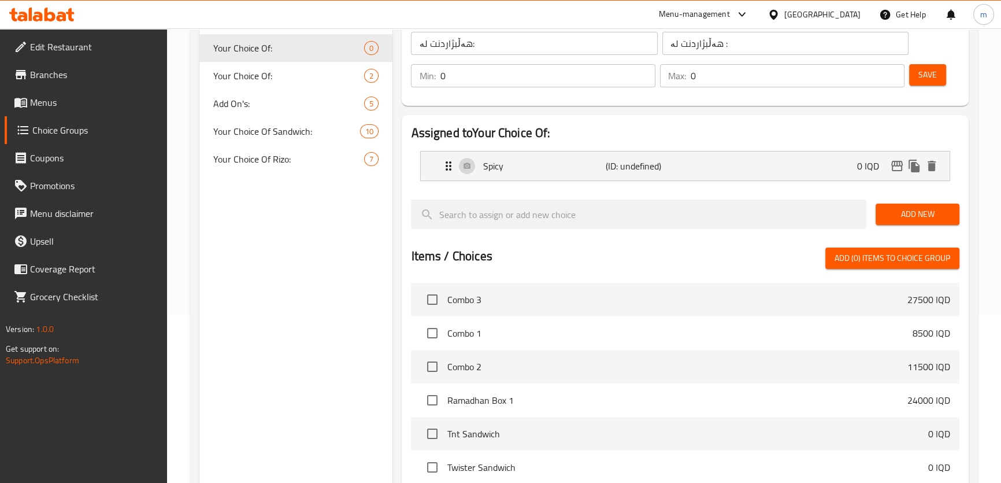
drag, startPoint x: 894, startPoint y: 217, endPoint x: 872, endPoint y: 219, distance: 22.0
click at [894, 217] on span "Add New" at bounding box center [917, 214] width 65 height 14
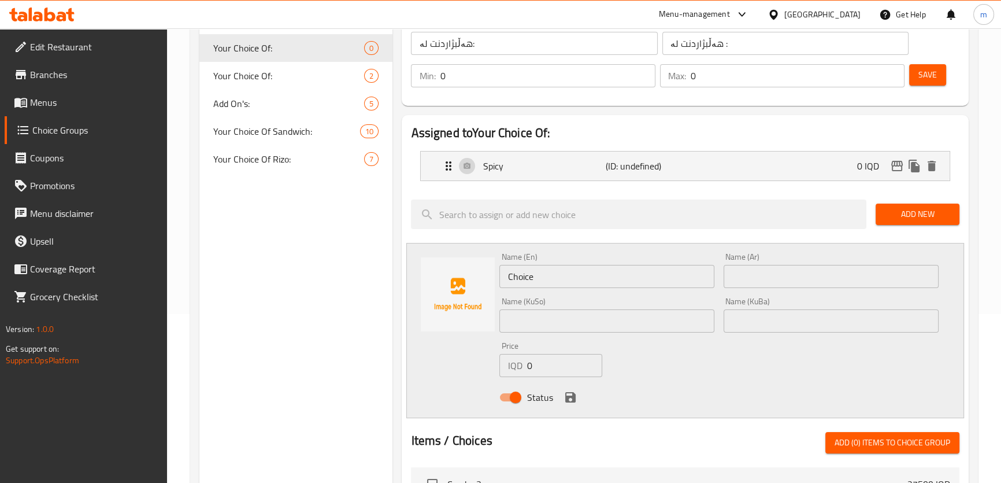
click at [557, 273] on input "Choice" at bounding box center [606, 276] width 215 height 23
click at [558, 273] on input "Choice" at bounding box center [606, 276] width 215 height 23
type input "Regular"
click at [771, 283] on input "text" at bounding box center [831, 276] width 215 height 23
type input "عادي"
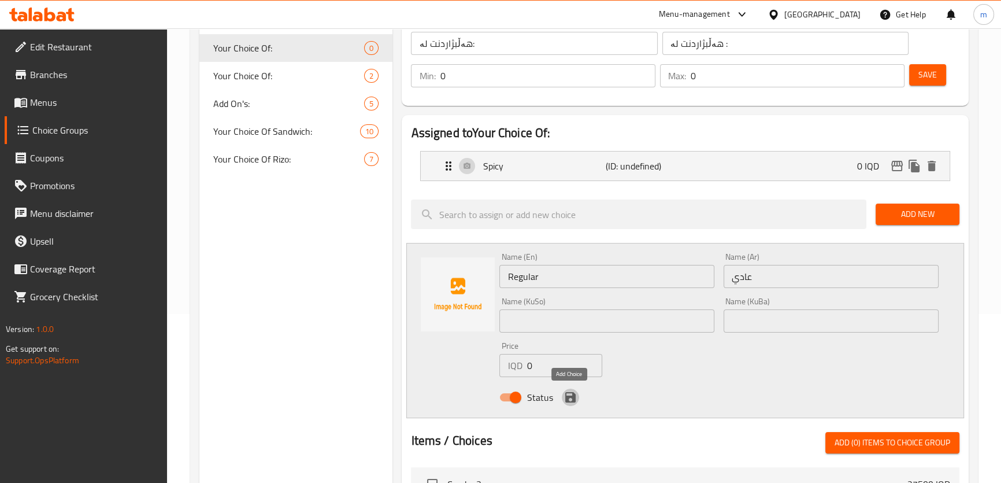
click at [572, 393] on icon "save" at bounding box center [570, 397] width 10 height 10
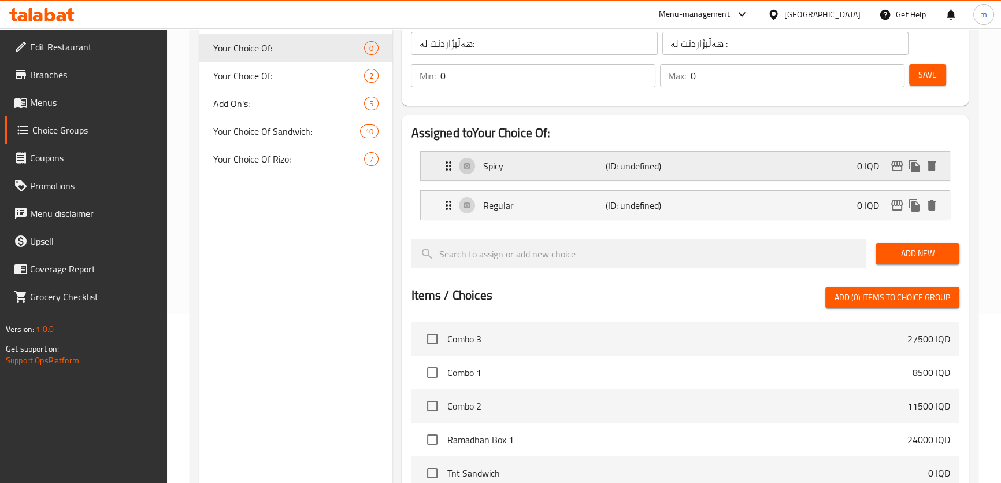
click at [589, 176] on div "Spicy (ID: undefined) 0 IQD" at bounding box center [689, 165] width 494 height 29
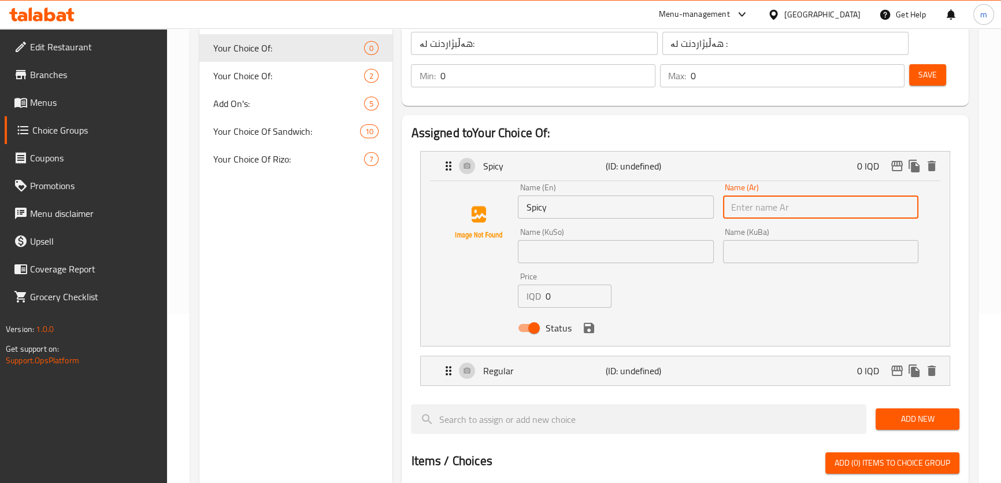
click at [745, 205] on input "text" at bounding box center [820, 206] width 195 height 23
type input "سبايسي"
click at [669, 254] on input "text" at bounding box center [615, 251] width 195 height 23
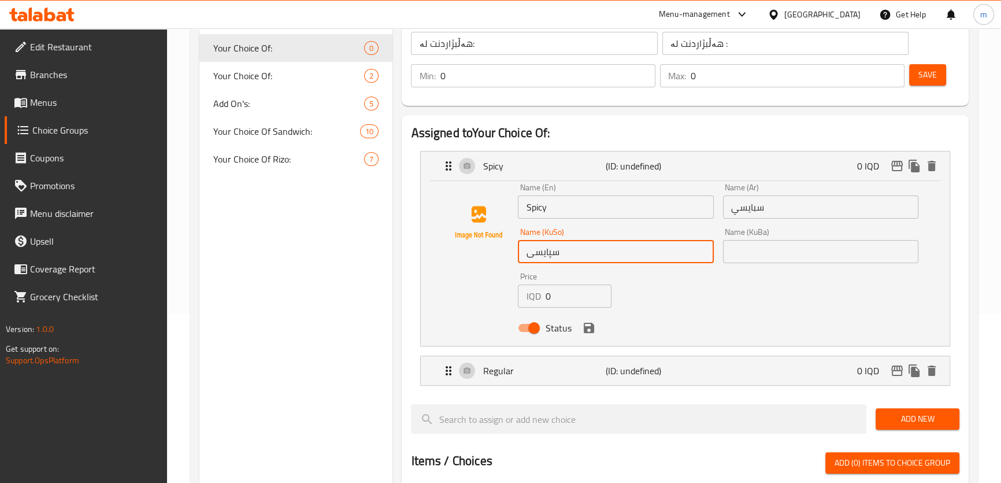
click at [669, 254] on input "سپایسی" at bounding box center [615, 251] width 195 height 23
type input "سپایسی"
click at [767, 260] on input "text" at bounding box center [820, 251] width 195 height 23
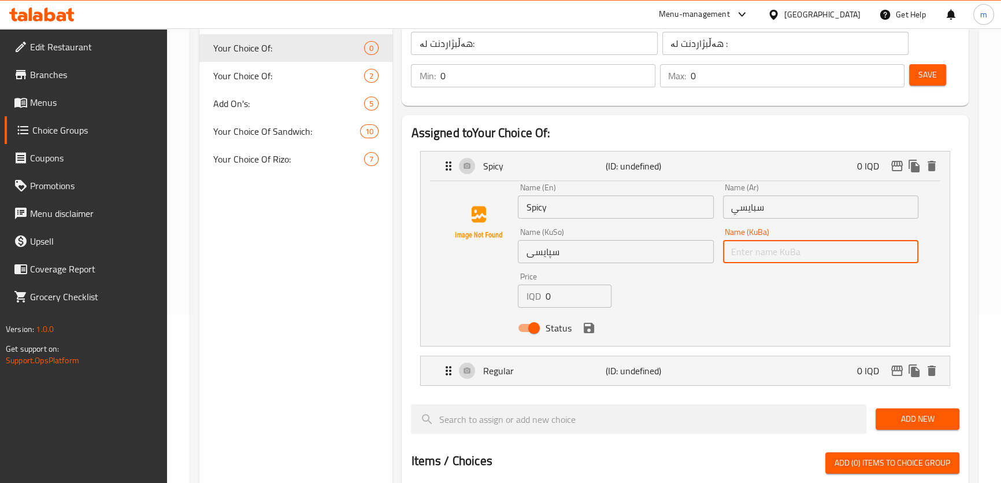
paste input "سپایسی"
click at [588, 327] on icon "save" at bounding box center [589, 328] width 10 height 10
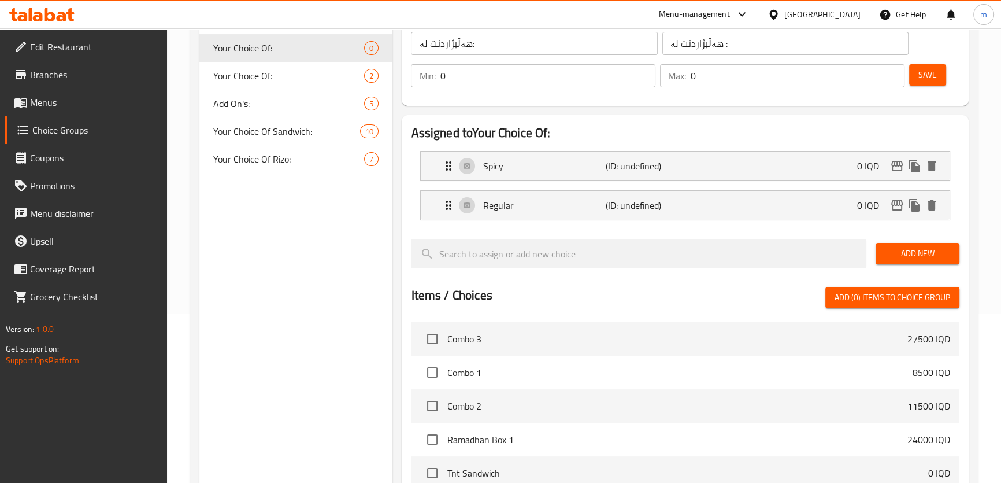
type input "سپایسی"
click at [606, 207] on p "(ID: undefined)" at bounding box center [647, 205] width 82 height 14
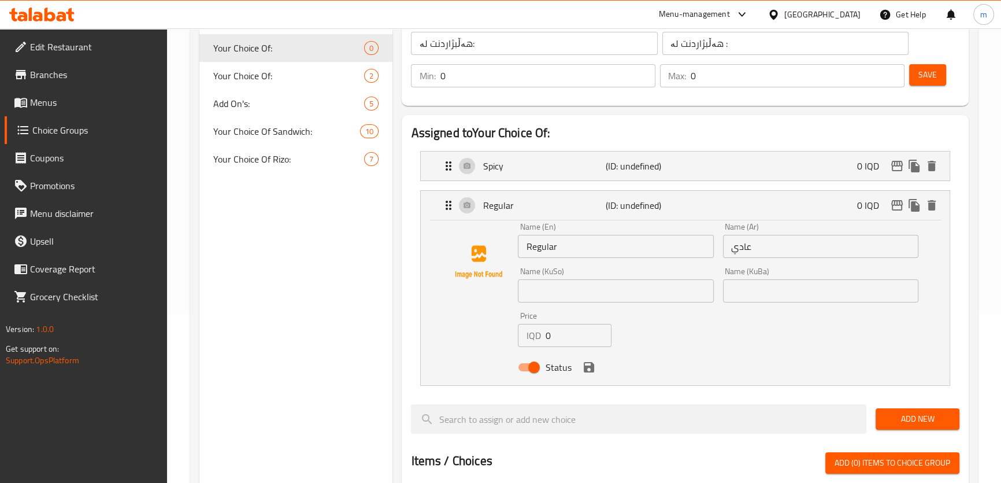
click at [584, 303] on div "Name (KuSo) Name (KuSo)" at bounding box center [615, 284] width 205 height 45
click at [583, 298] on input "text" at bounding box center [615, 290] width 195 height 23
type input "ئاسایی"
click at [573, 295] on input "ئاسایی" at bounding box center [615, 290] width 195 height 23
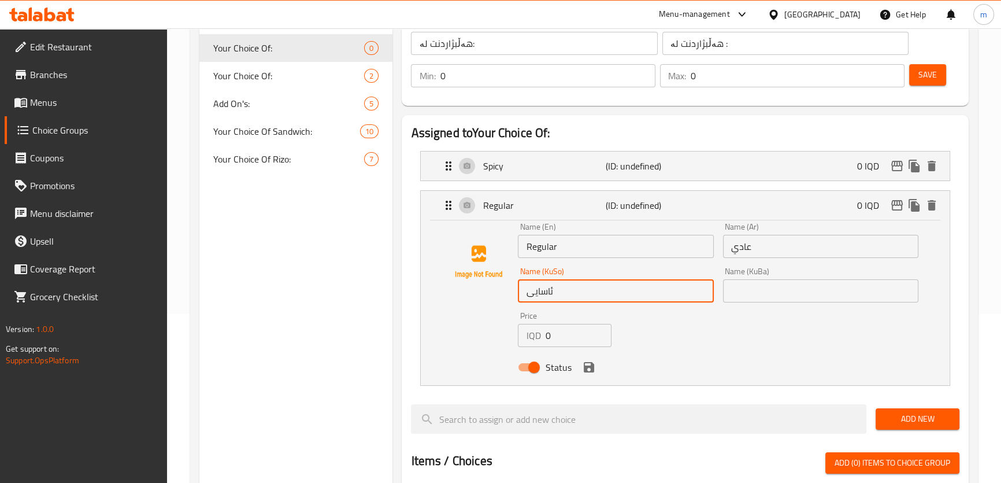
click at [770, 291] on input "text" at bounding box center [820, 290] width 195 height 23
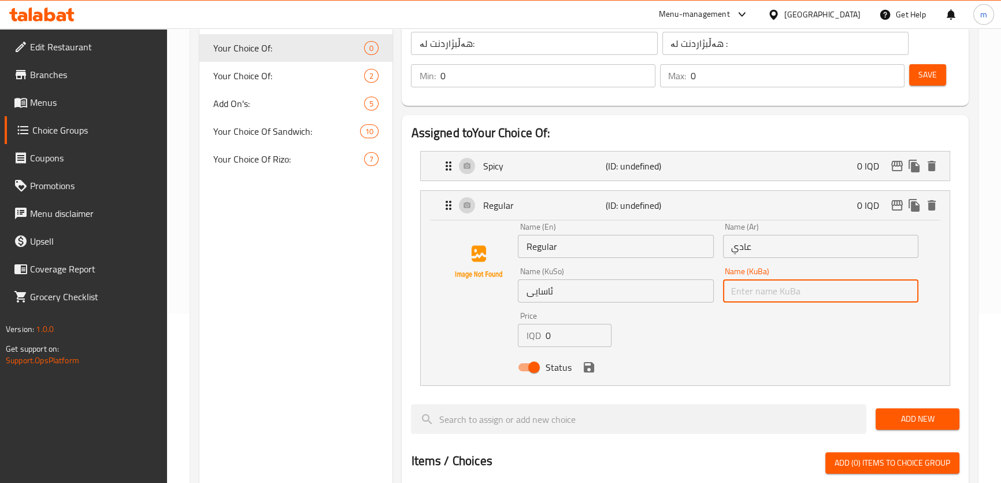
paste input "ئاسایی"
click at [594, 367] on icon "save" at bounding box center [589, 367] width 14 height 14
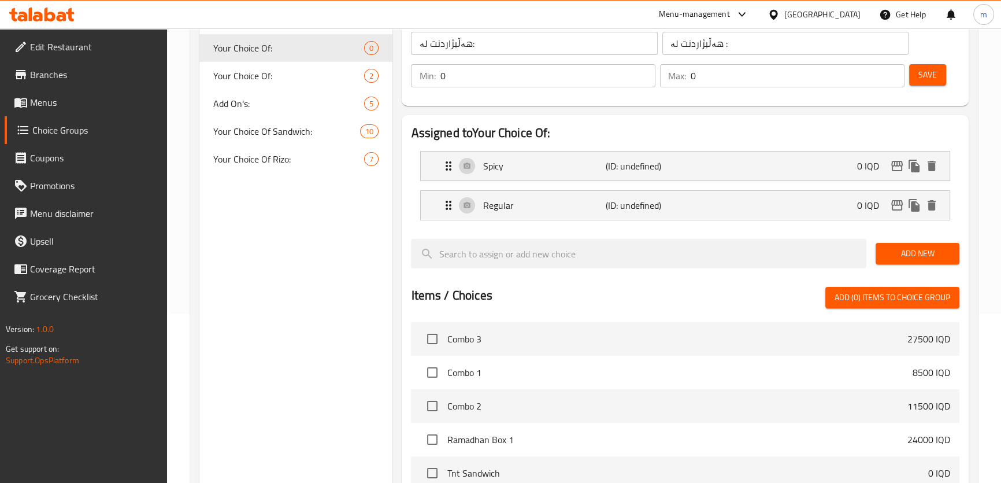
type input "ئاسایی"
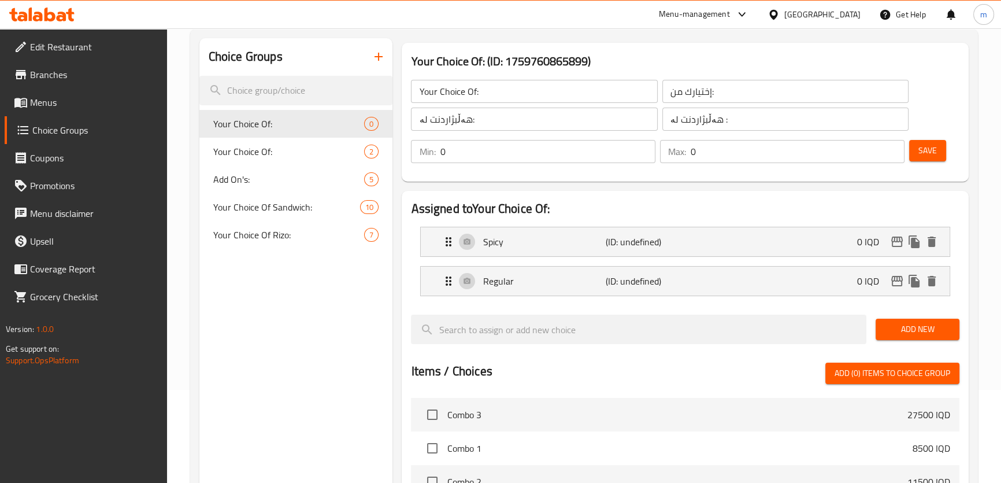
click at [926, 152] on span "Save" at bounding box center [928, 150] width 18 height 14
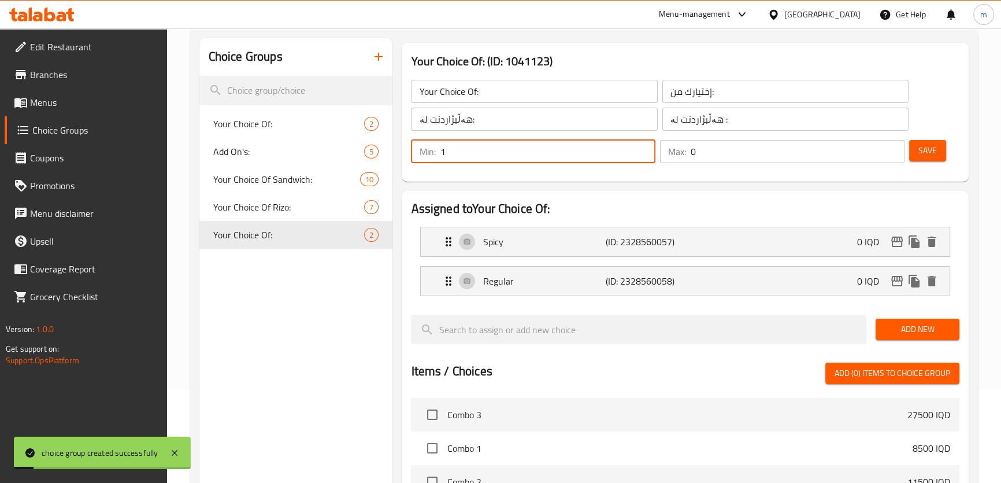
type input "1"
click at [646, 146] on input "1" at bounding box center [548, 151] width 216 height 23
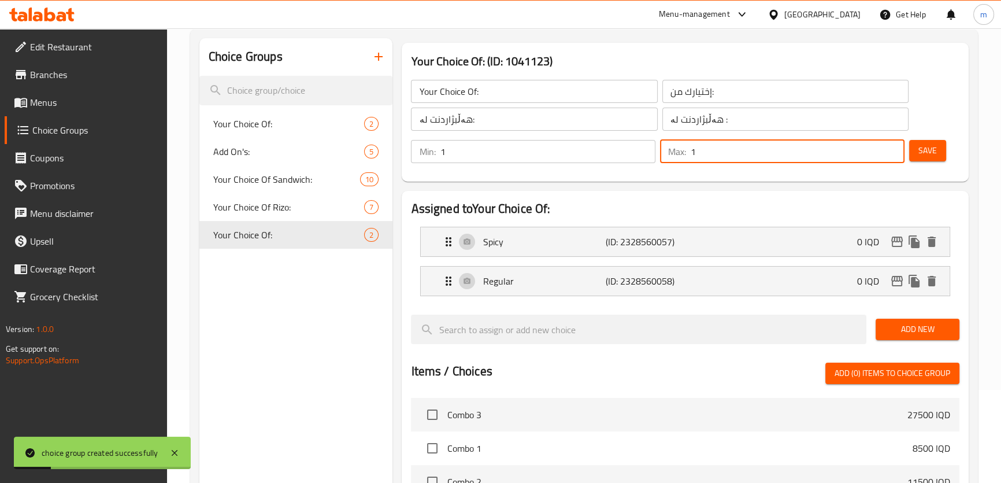
type input "1"
click at [890, 146] on input "1" at bounding box center [798, 151] width 214 height 23
click at [939, 151] on button "Save" at bounding box center [927, 150] width 37 height 21
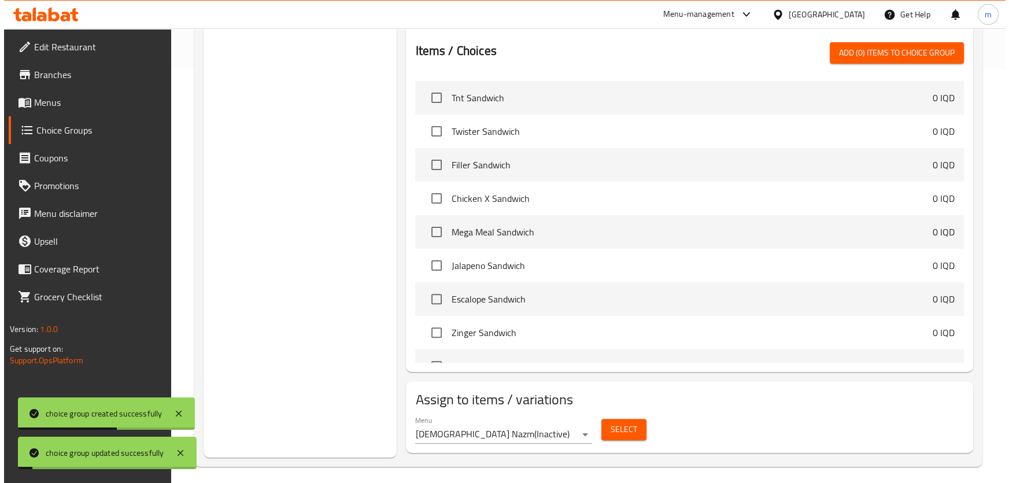
scroll to position [245, 0]
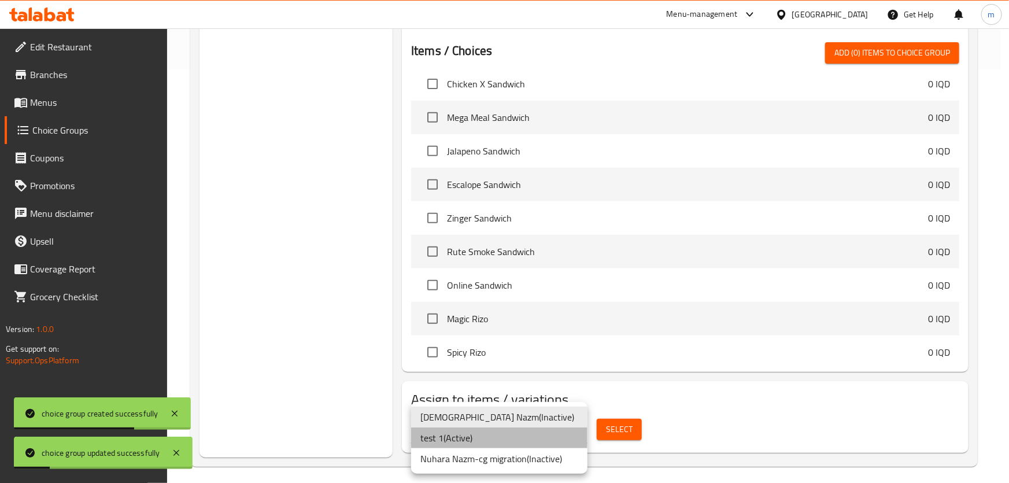
click at [486, 434] on li "test 1 ( Active )" at bounding box center [499, 437] width 176 height 21
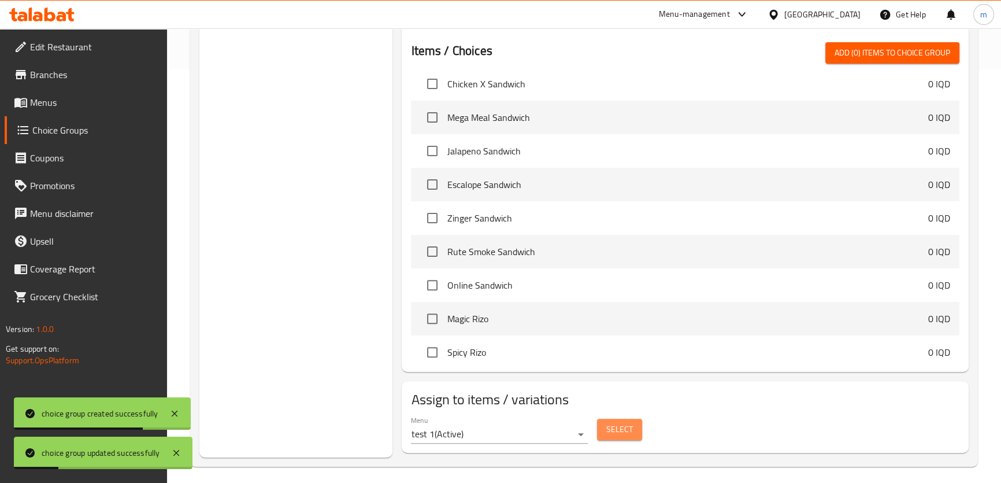
click at [619, 428] on span "Select" at bounding box center [619, 429] width 27 height 14
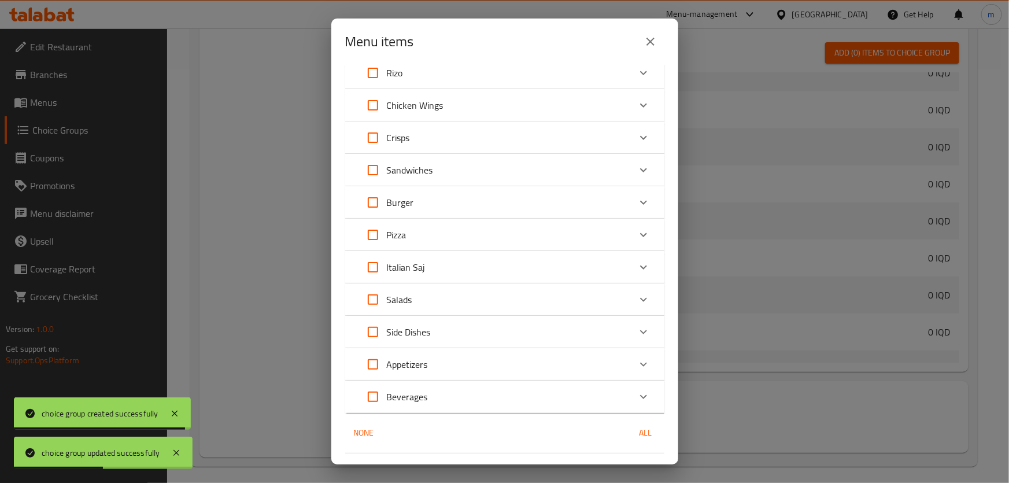
scroll to position [234, 0]
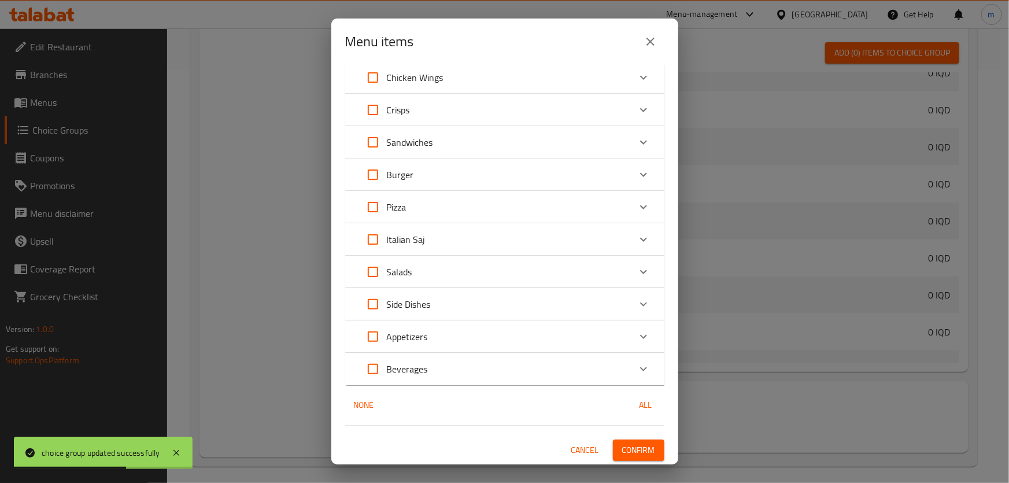
click at [434, 295] on div "Side Dishes" at bounding box center [494, 304] width 271 height 28
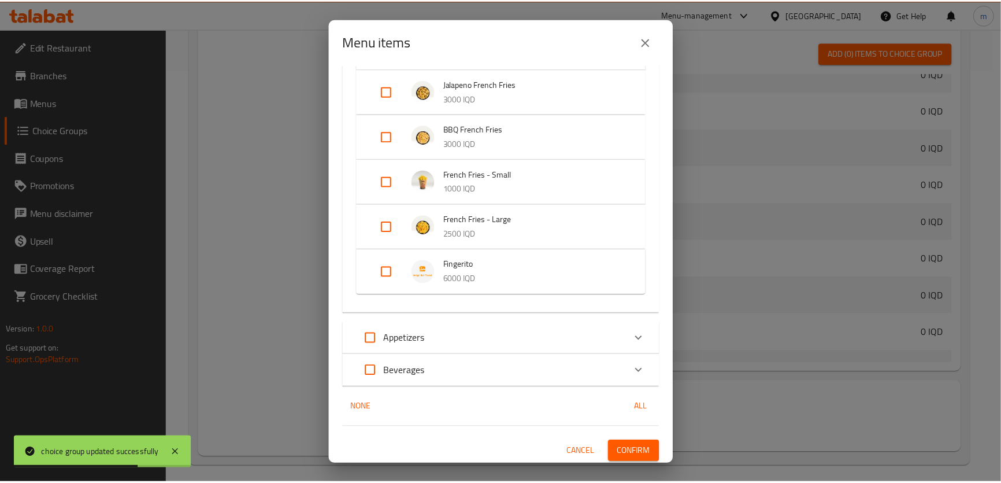
scroll to position [556, 0]
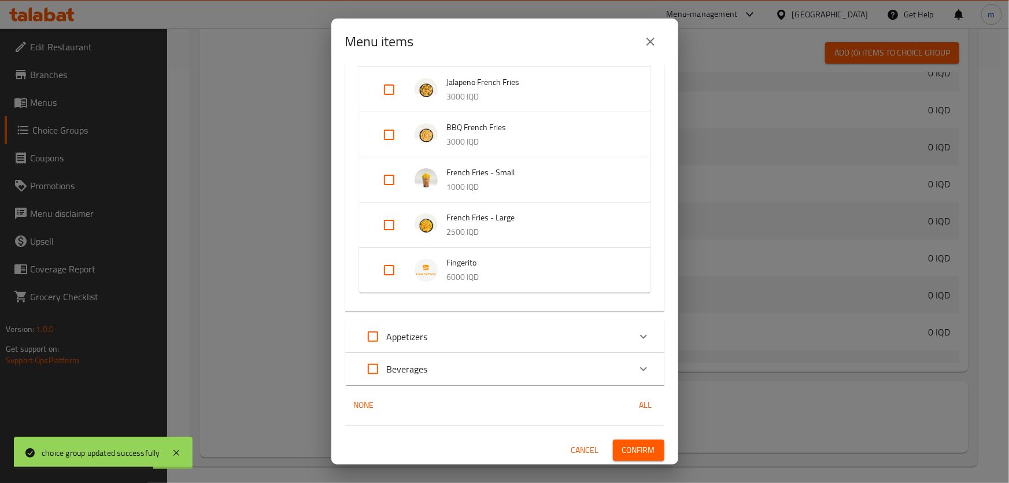
click at [387, 268] on input "Expand" at bounding box center [389, 270] width 28 height 28
checkbox input "true"
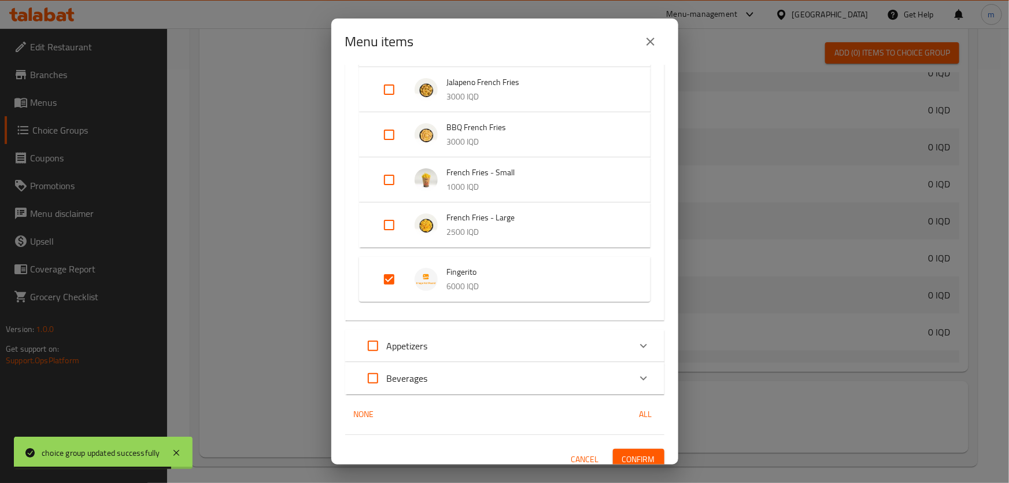
click at [623, 449] on button "Confirm" at bounding box center [638, 459] width 51 height 21
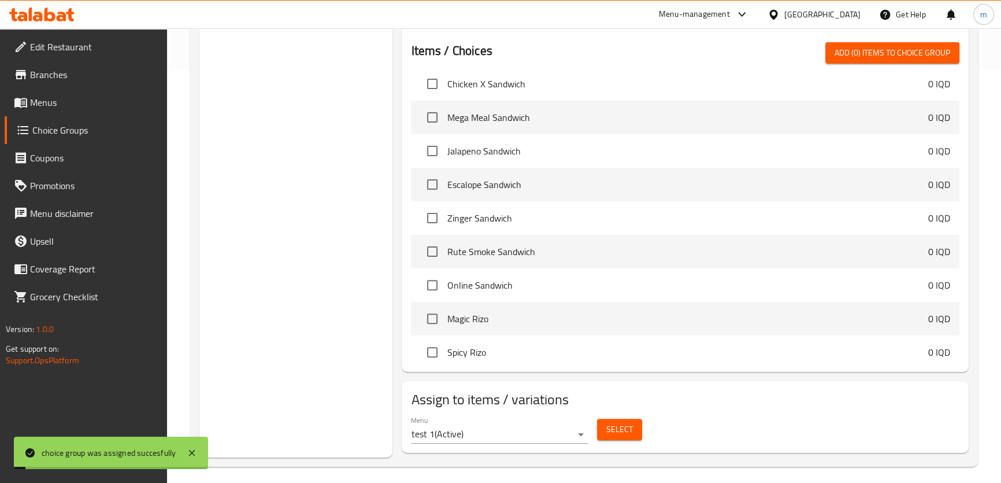
click at [60, 106] on span "Menus" at bounding box center [94, 102] width 128 height 14
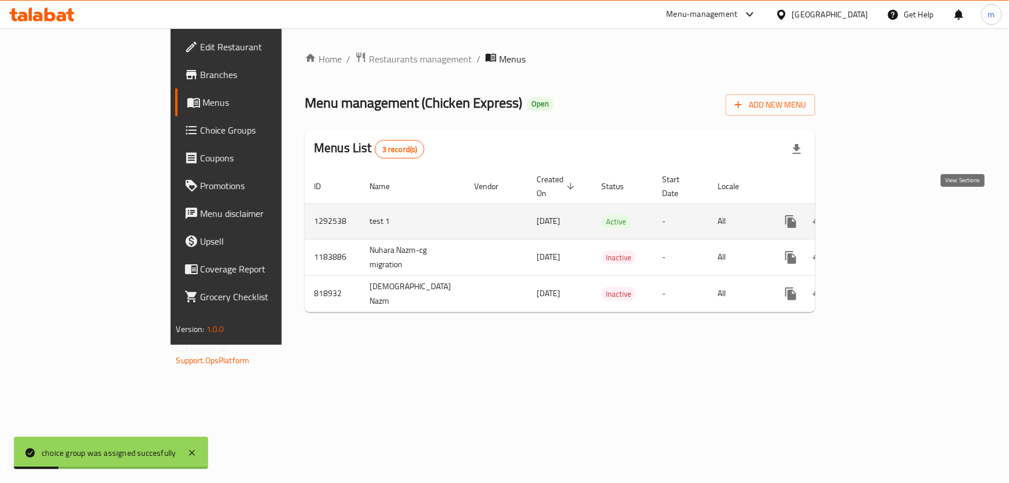
click at [881, 214] on icon "enhanced table" at bounding box center [874, 221] width 14 height 14
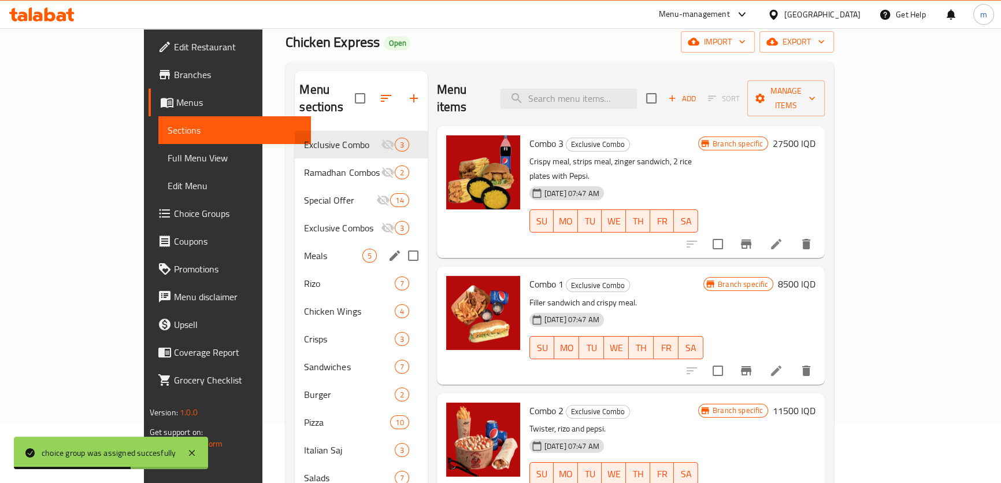
scroll to position [169, 0]
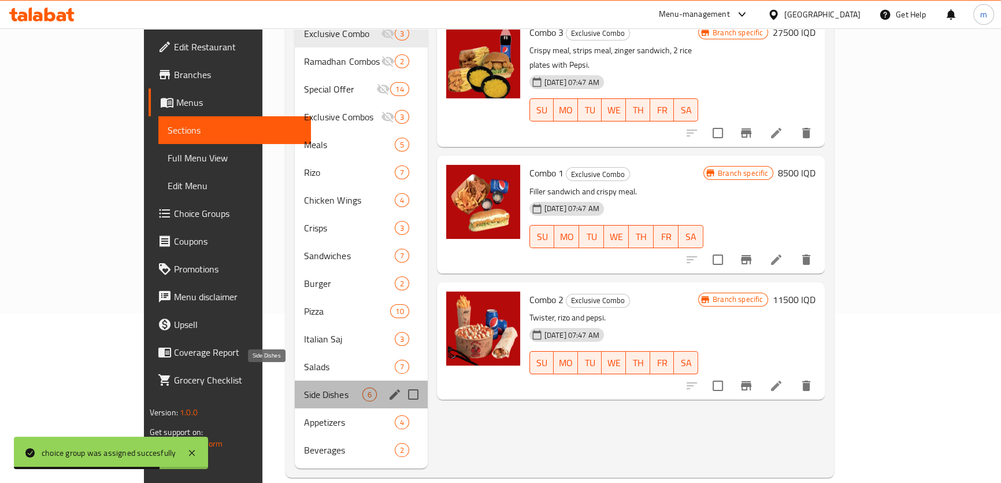
click at [304, 387] on span "Side Dishes" at bounding box center [333, 394] width 58 height 14
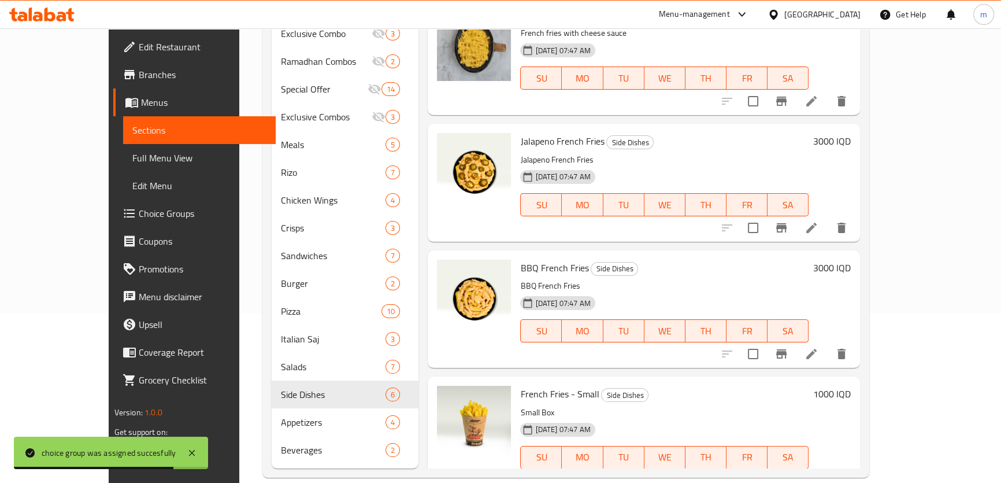
scroll to position [295, 0]
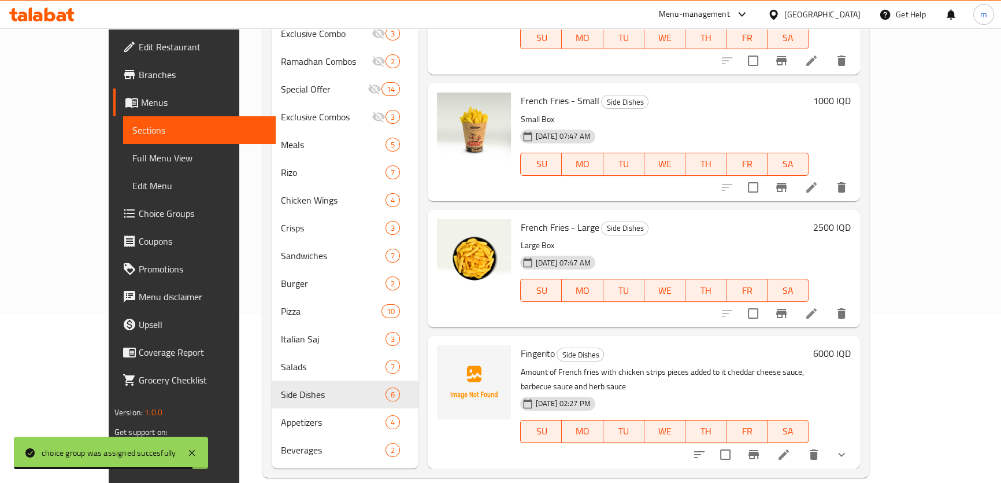
click at [520, 355] on span "Fingerito" at bounding box center [537, 353] width 34 height 17
copy h6 "Fingerito"
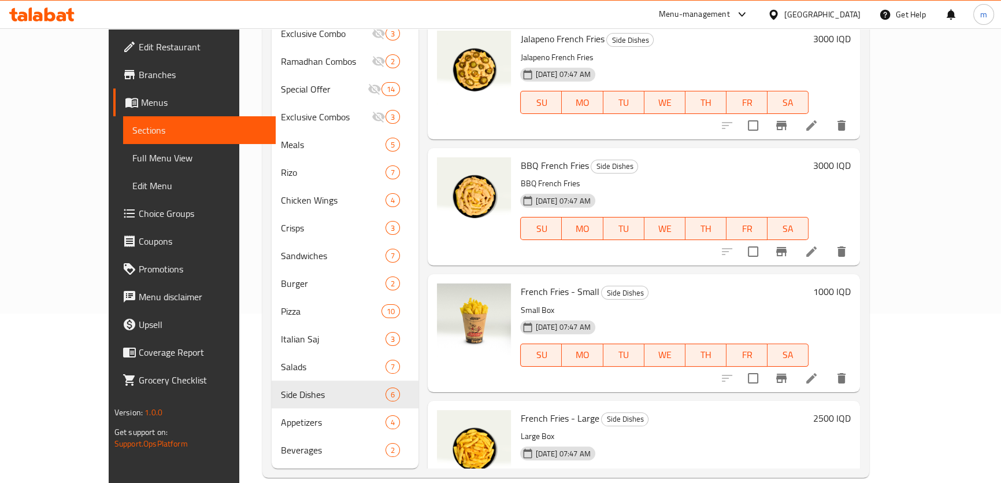
scroll to position [0, 0]
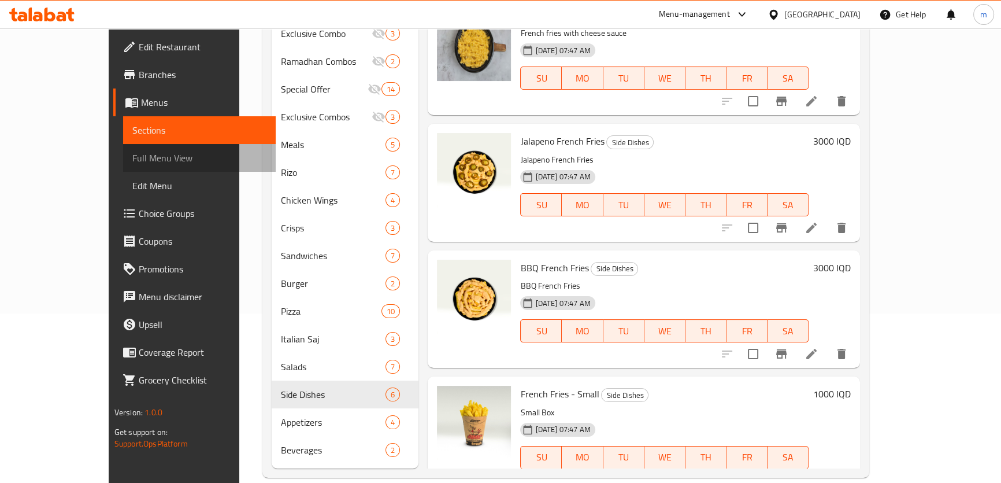
click at [132, 151] on span "Full Menu View" at bounding box center [199, 158] width 134 height 14
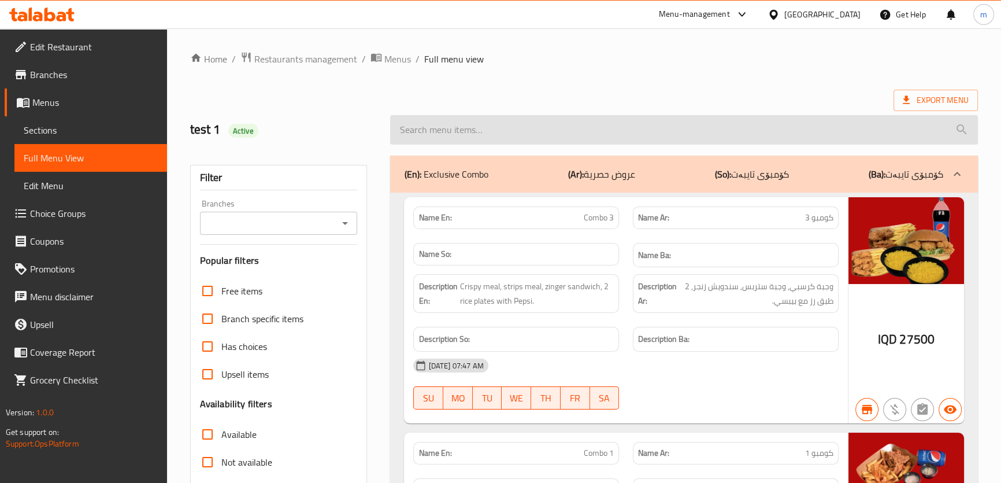
click at [636, 116] on input "search" at bounding box center [683, 129] width 587 height 29
paste input "Fingerito"
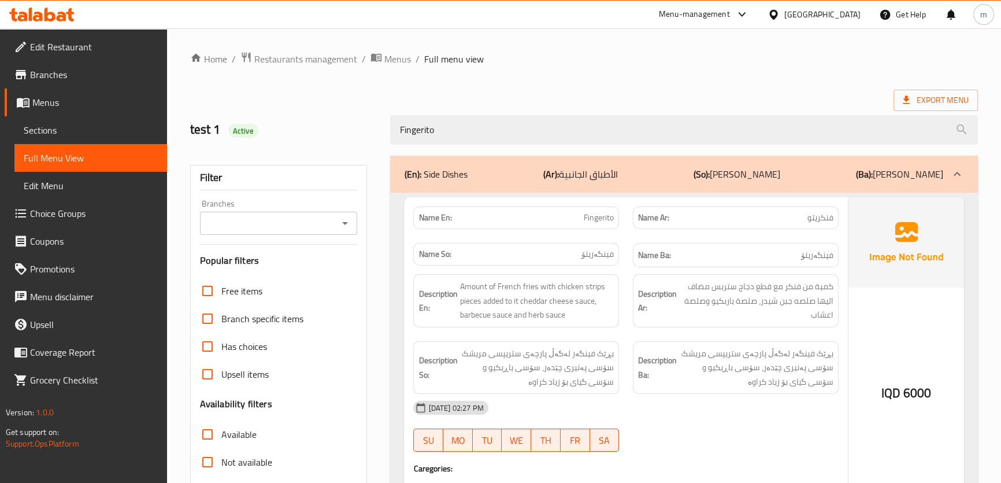
click at [348, 222] on icon "Open" at bounding box center [345, 223] width 14 height 14
type input "Fingerito"
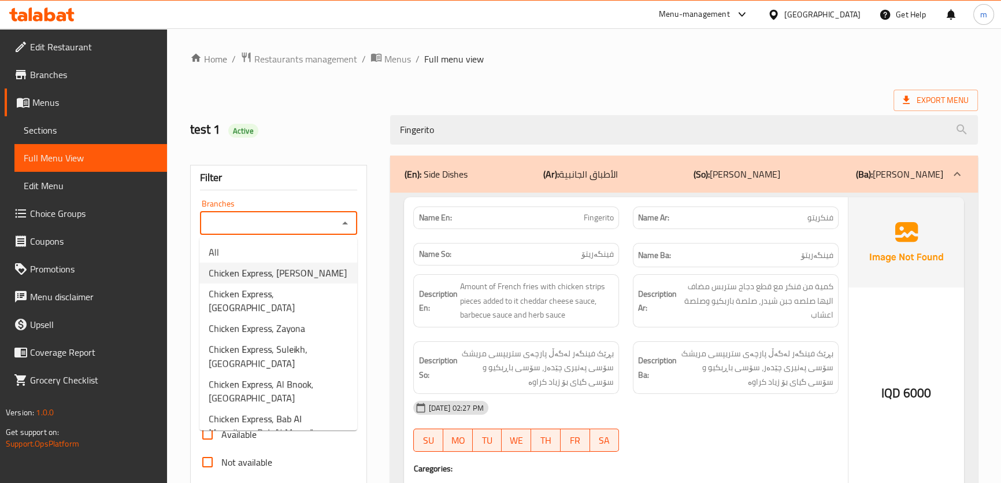
click at [264, 271] on span "Chicken Express, Al Mansur" at bounding box center [278, 273] width 138 height 14
type input "Chicken Express, Al Mansur"
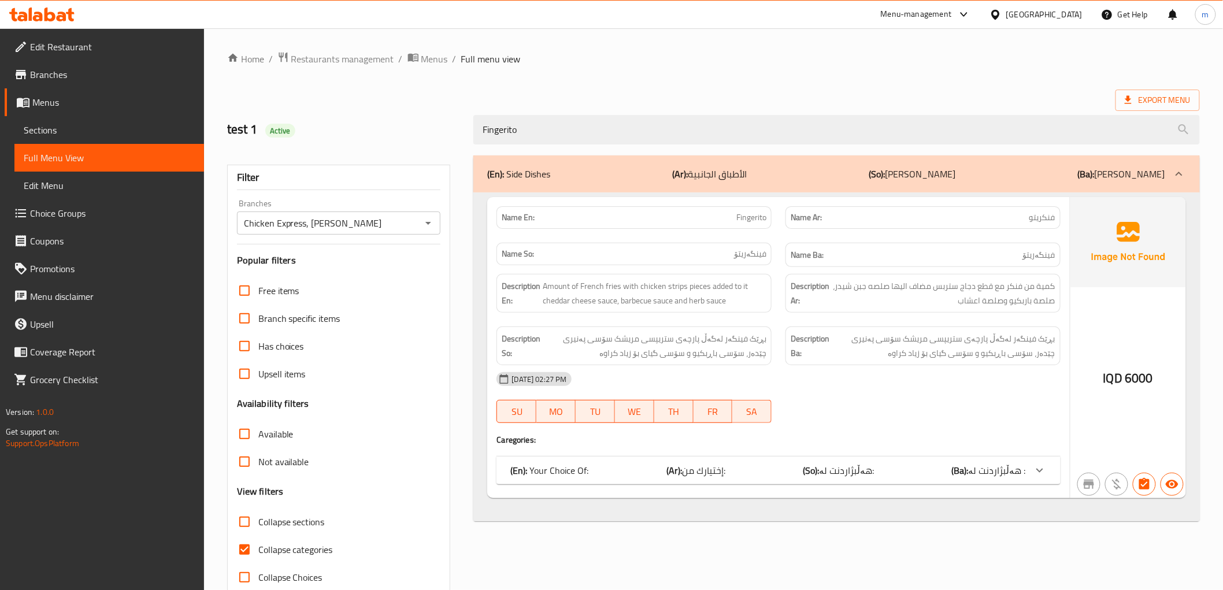
click at [756, 469] on div "(En): Your Choice Of: (Ar): إختيارك من: (So): هەڵبژاردنت لە: (Ba): هەڵبژاردنت ل…" at bounding box center [767, 471] width 515 height 14
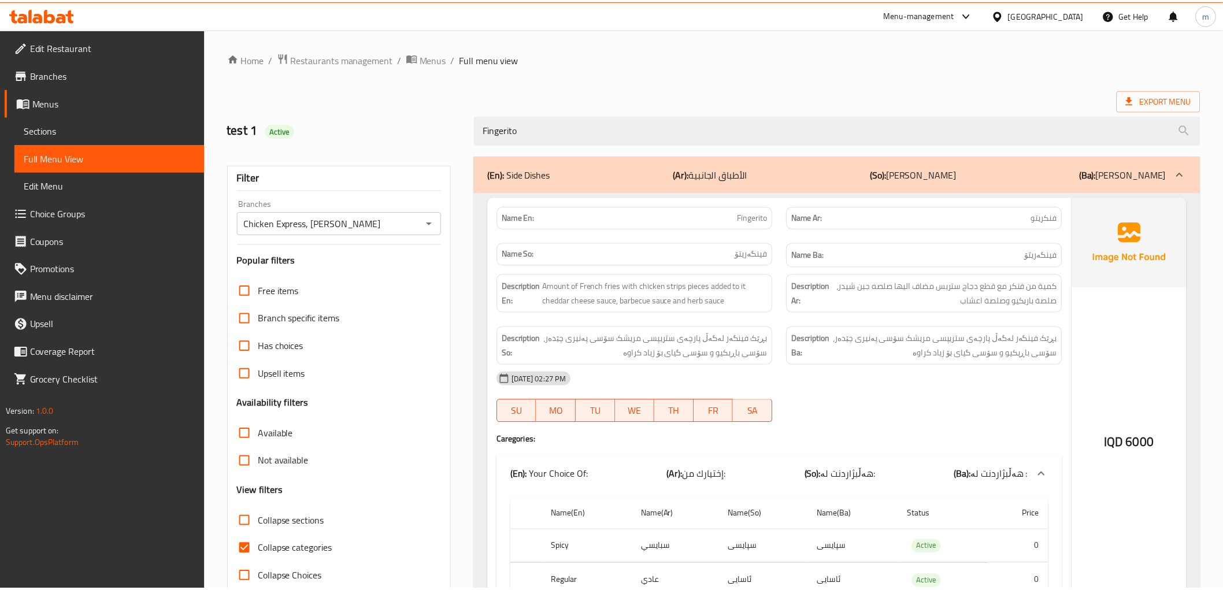
scroll to position [84, 0]
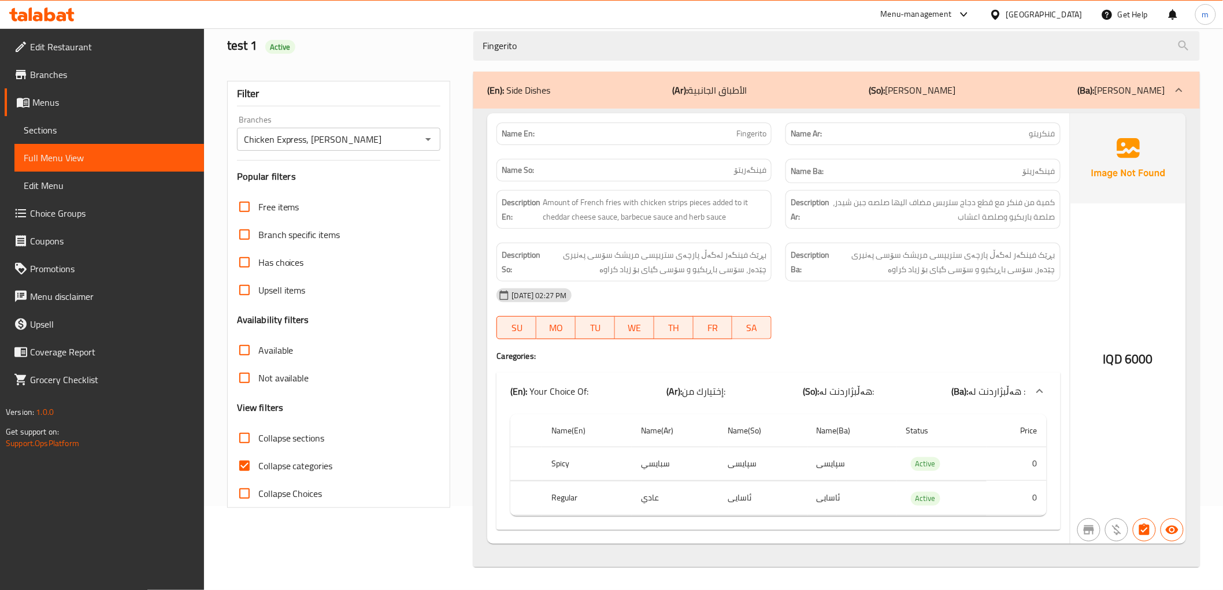
click at [53, 3] on div at bounding box center [42, 14] width 84 height 23
click at [55, 8] on icon at bounding box center [41, 15] width 65 height 14
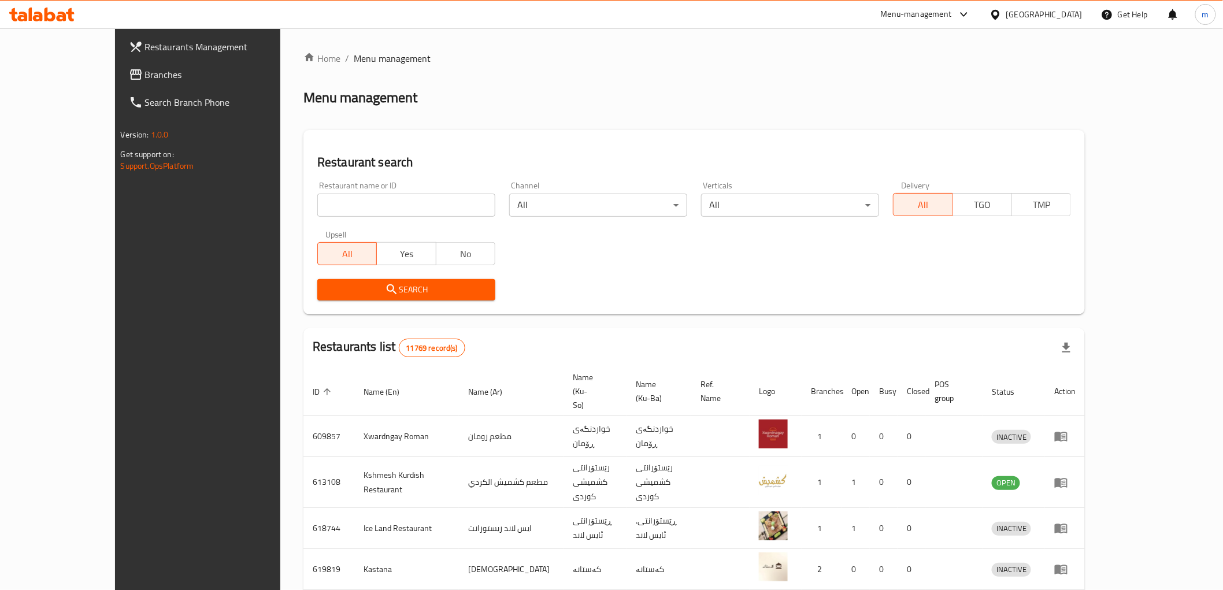
click at [317, 205] on input "search" at bounding box center [406, 205] width 178 height 23
click at [120, 62] on link "Branches" at bounding box center [219, 75] width 199 height 28
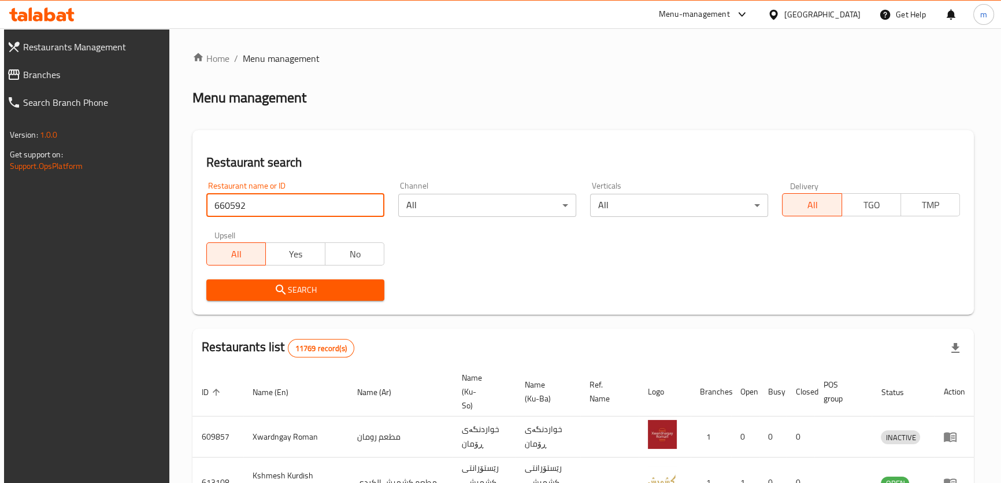
type input "660592"
click button "Search" at bounding box center [295, 289] width 178 height 21
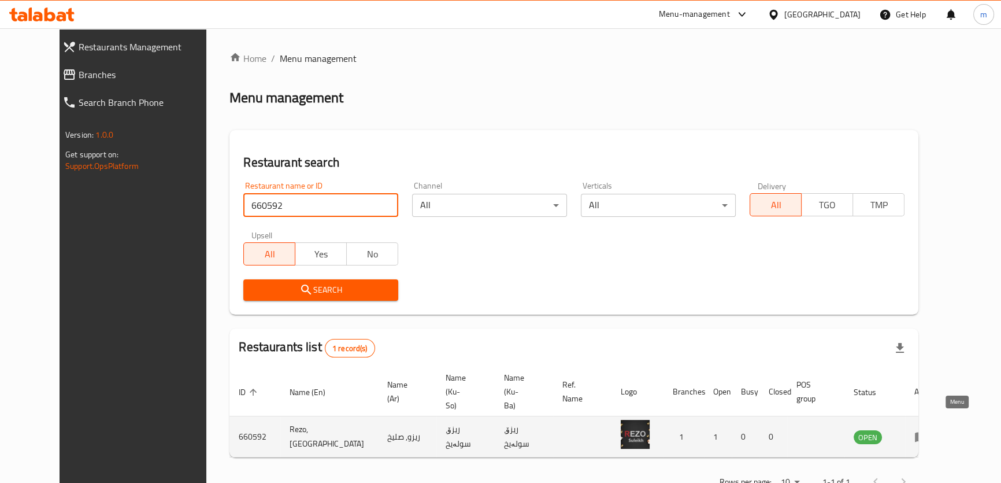
click at [928, 430] on icon "enhanced table" at bounding box center [922, 437] width 14 height 14
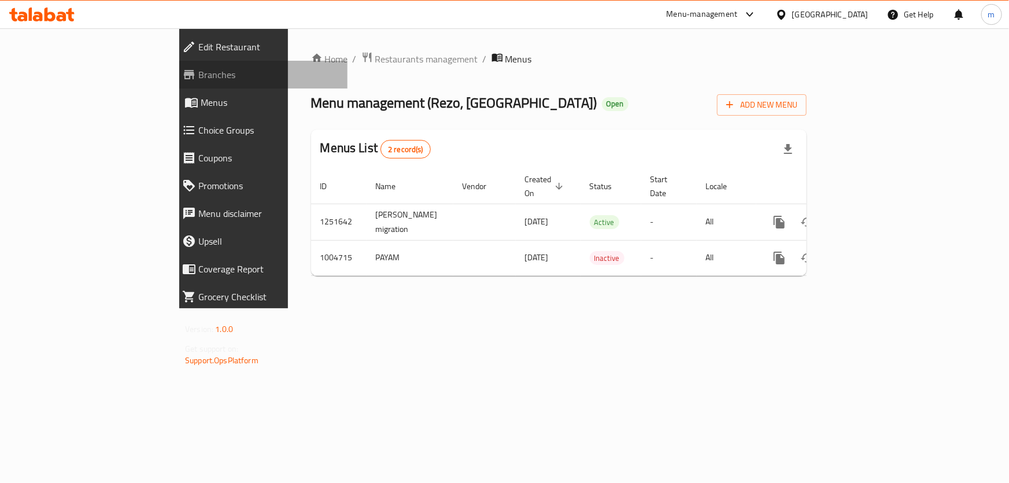
click at [198, 69] on span "Branches" at bounding box center [268, 75] width 140 height 14
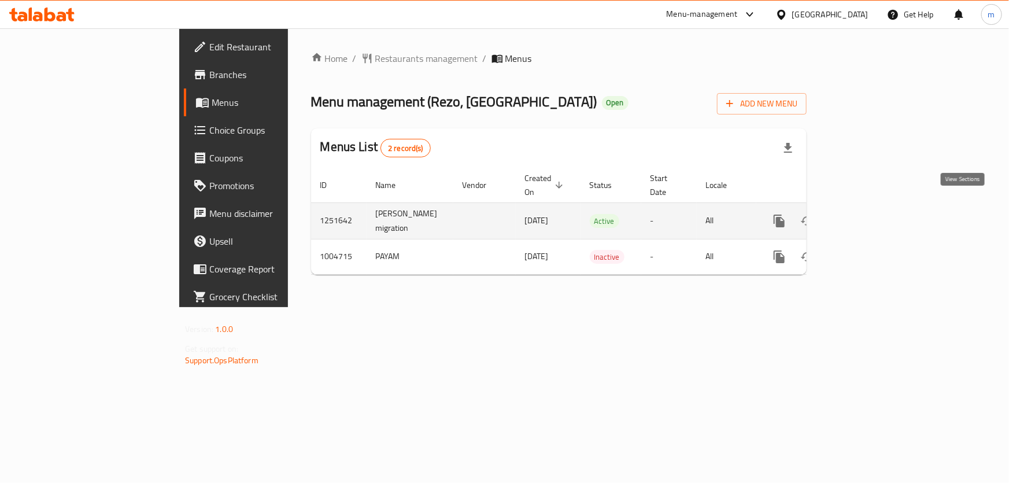
click at [869, 214] on icon "enhanced table" at bounding box center [863, 221] width 14 height 14
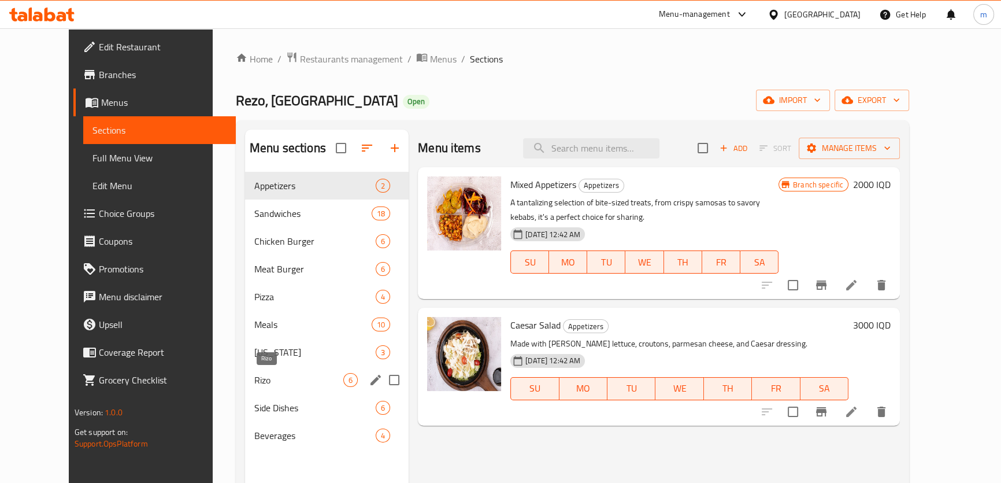
click at [270, 382] on span "Rizo" at bounding box center [298, 380] width 89 height 14
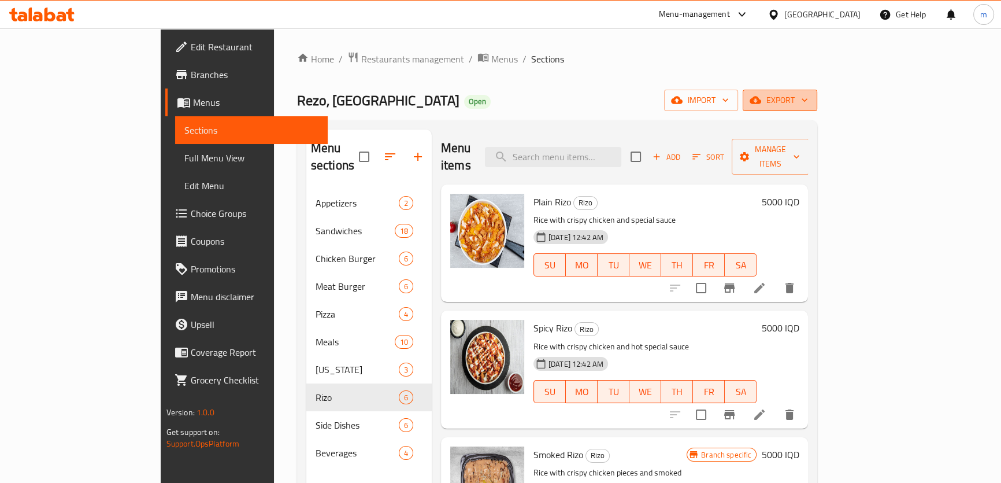
click at [761, 100] on icon "button" at bounding box center [756, 101] width 12 height 8
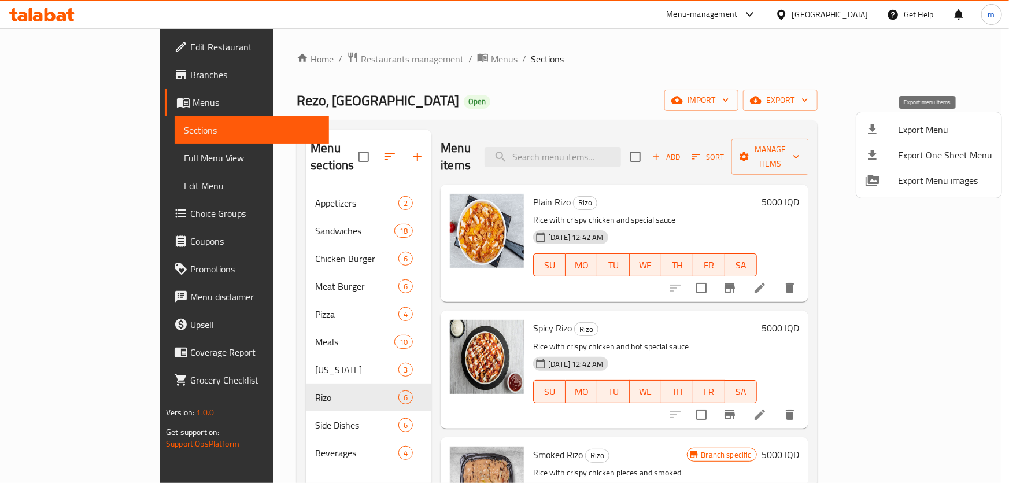
click at [908, 127] on span "Export Menu" at bounding box center [945, 130] width 94 height 14
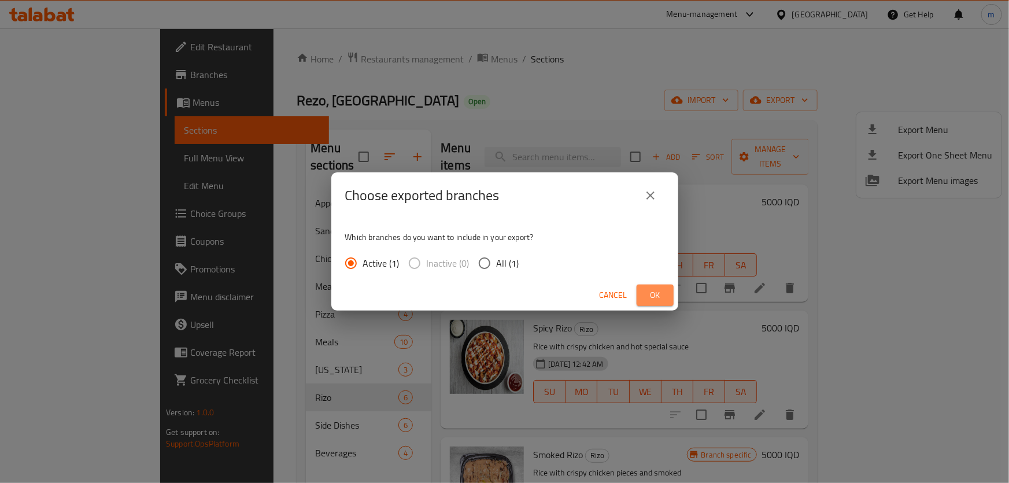
click at [651, 287] on button "Ok" at bounding box center [654, 294] width 37 height 21
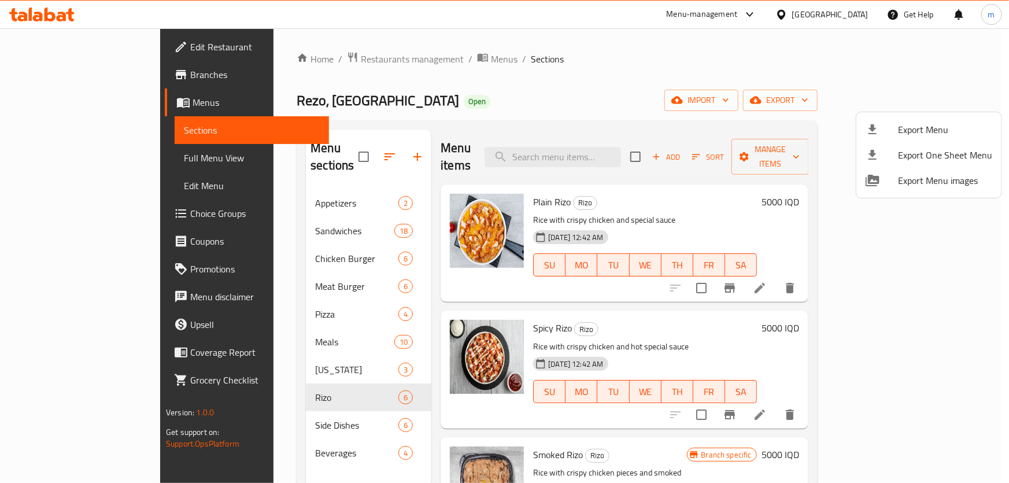
click at [622, 83] on div at bounding box center [504, 241] width 1009 height 483
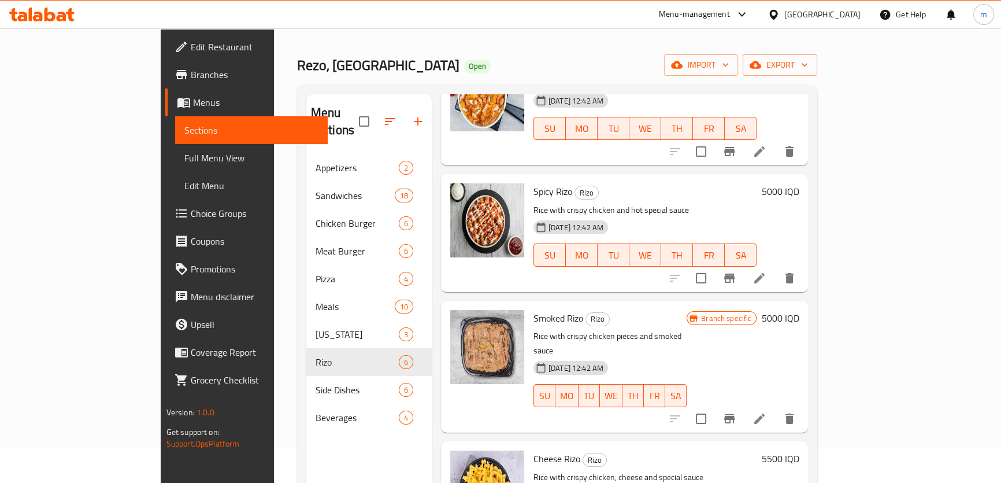
scroll to position [122, 0]
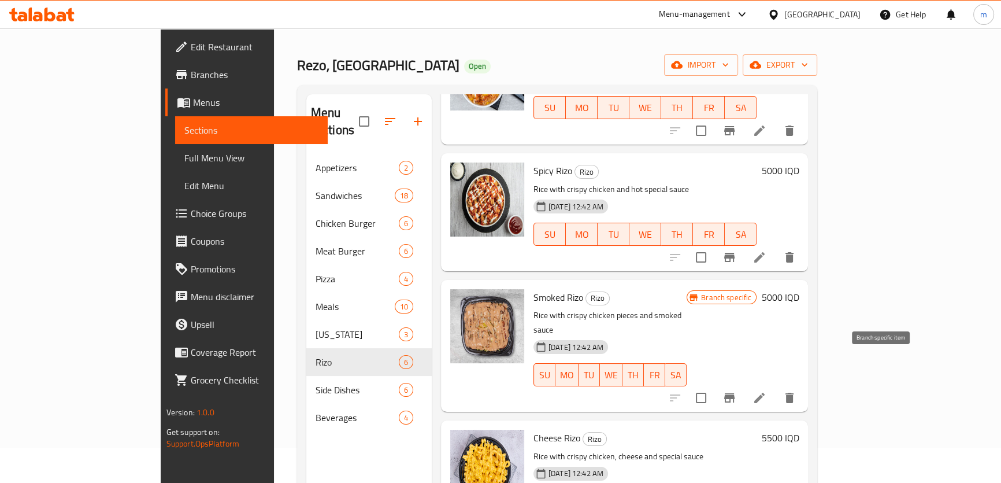
click at [743, 384] on button "Branch-specific-item" at bounding box center [730, 398] width 28 height 28
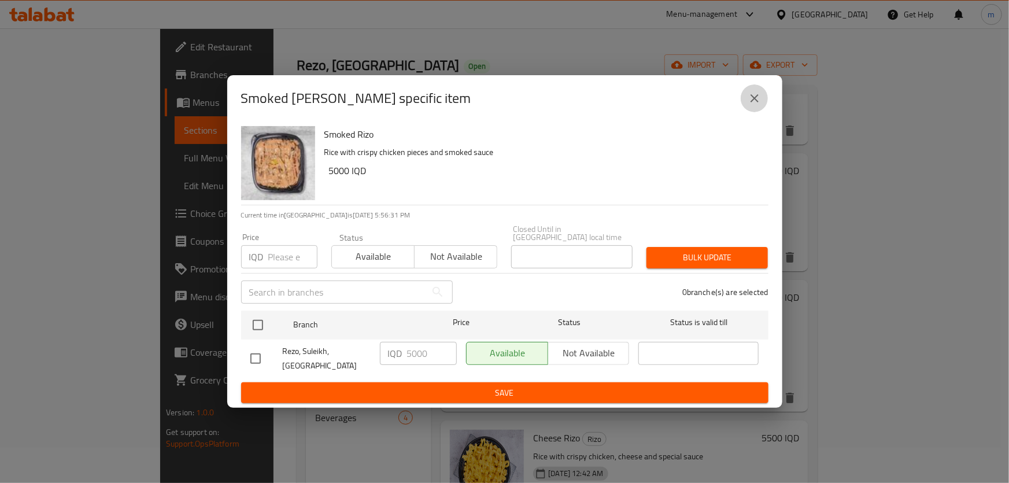
click at [756, 102] on icon "close" at bounding box center [754, 98] width 8 height 8
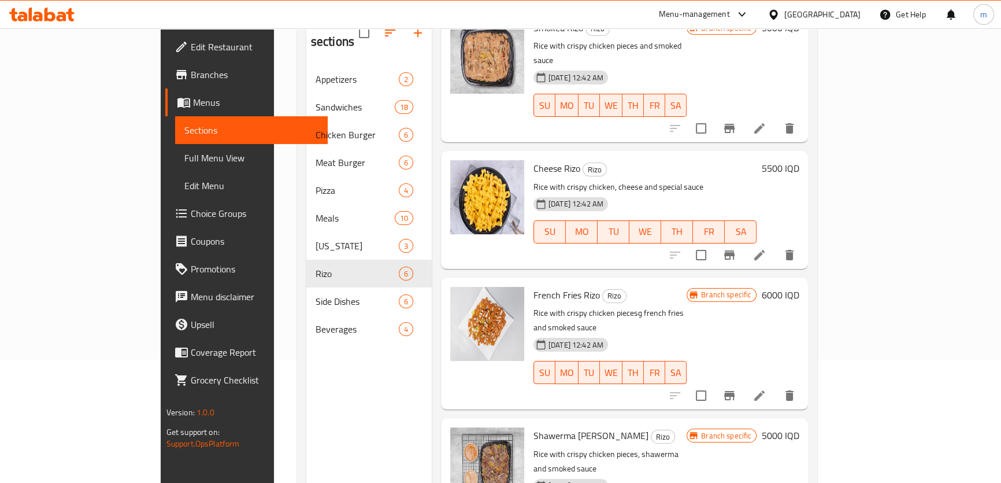
scroll to position [162, 0]
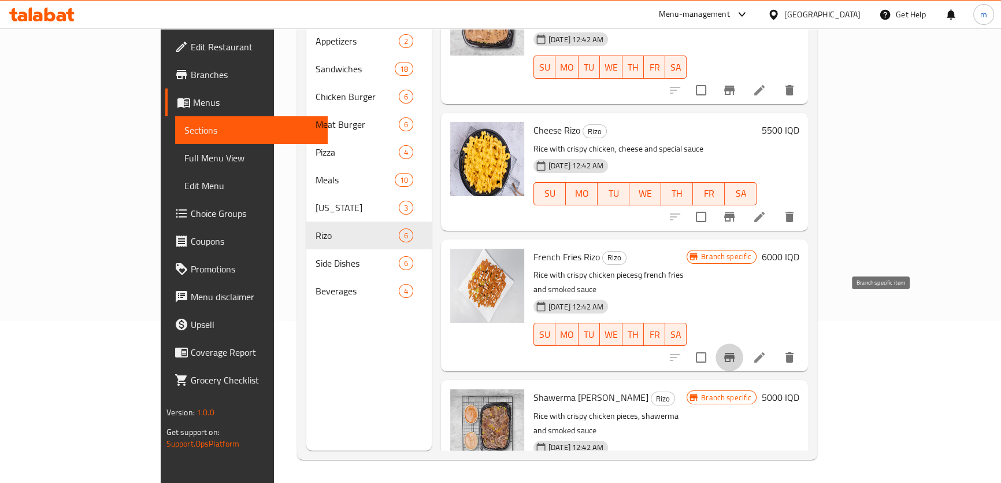
click at [735, 353] on icon "Branch-specific-item" at bounding box center [729, 357] width 10 height 9
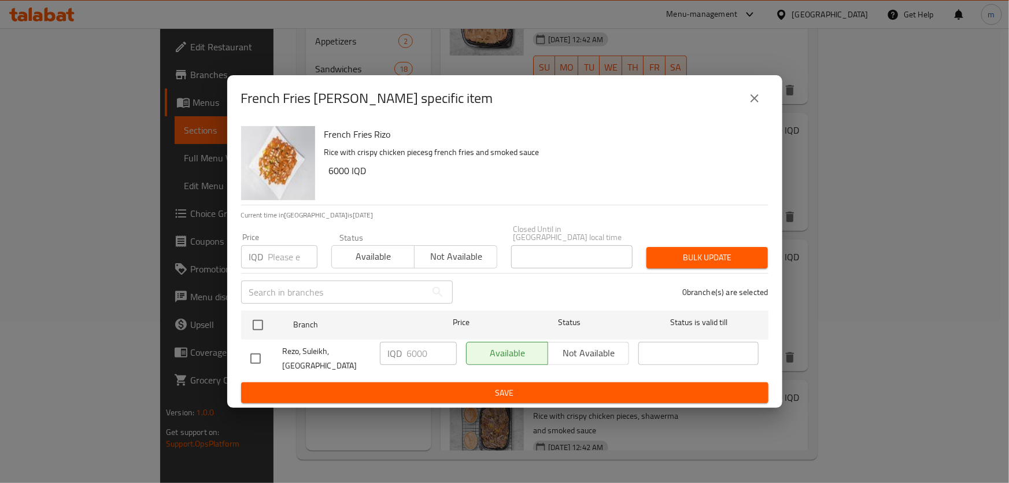
click at [756, 105] on icon "close" at bounding box center [754, 98] width 14 height 14
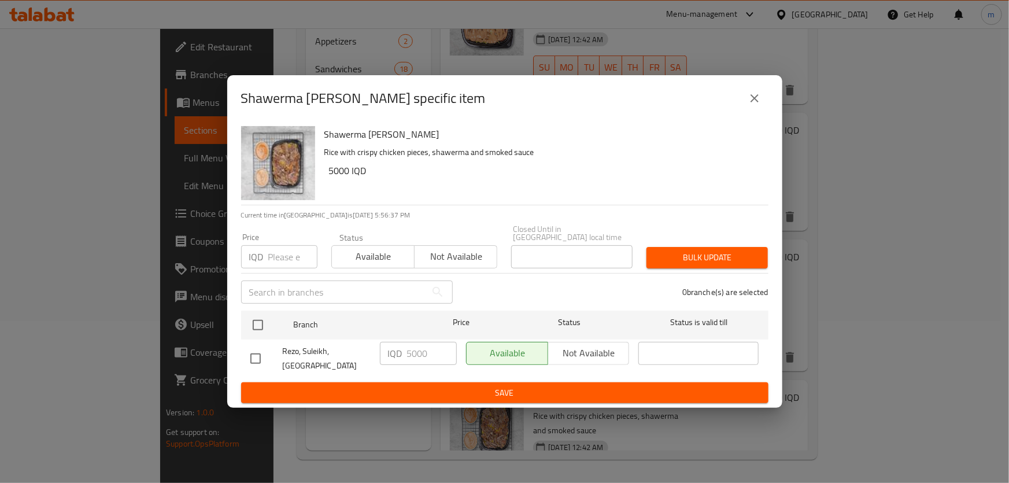
click at [759, 105] on icon "close" at bounding box center [754, 98] width 14 height 14
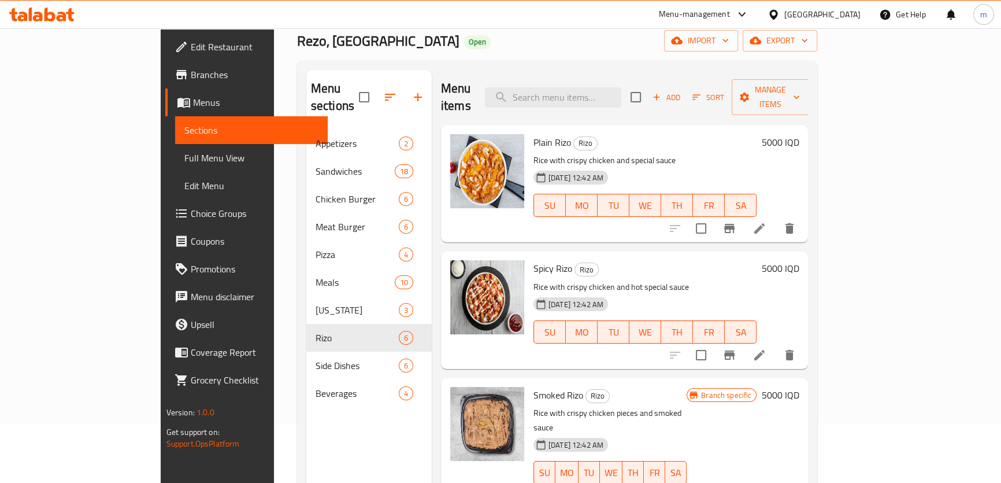
scroll to position [0, 0]
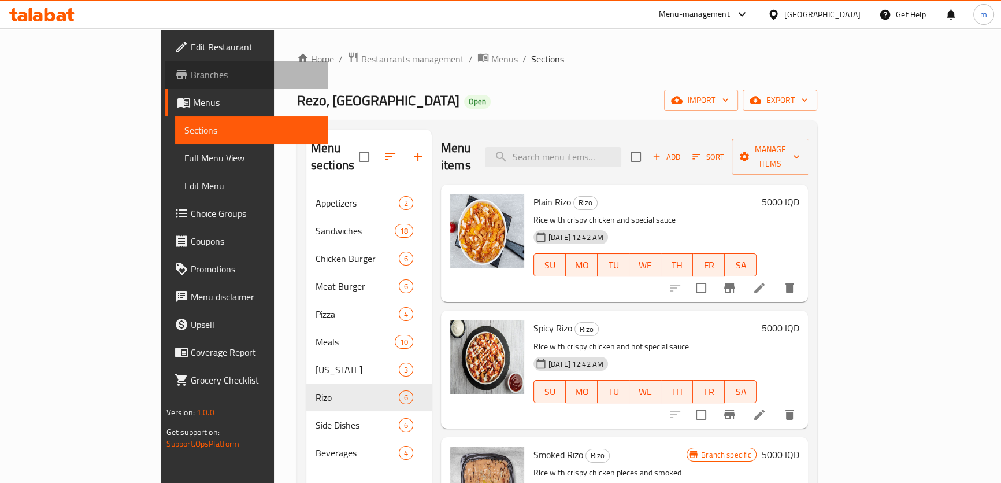
click at [191, 75] on span "Branches" at bounding box center [255, 75] width 128 height 14
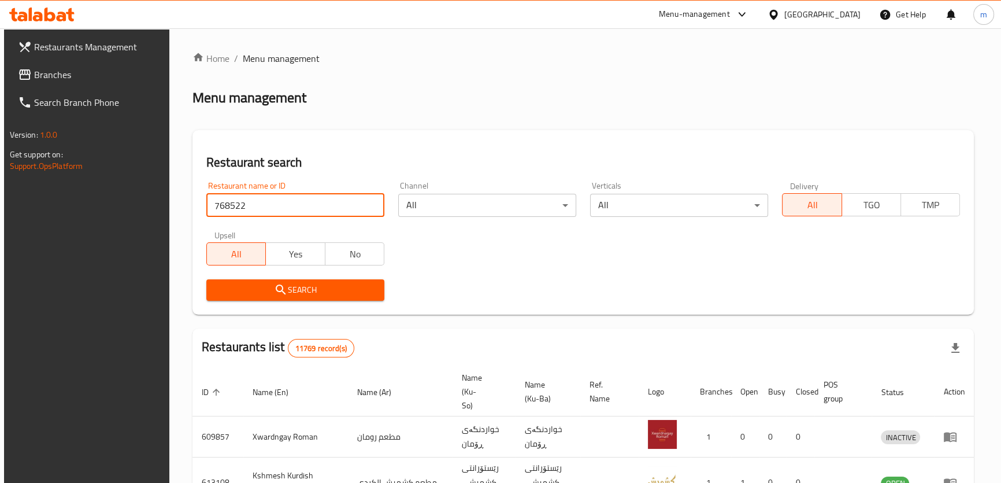
type input "768522"
click button "Search" at bounding box center [295, 289] width 178 height 21
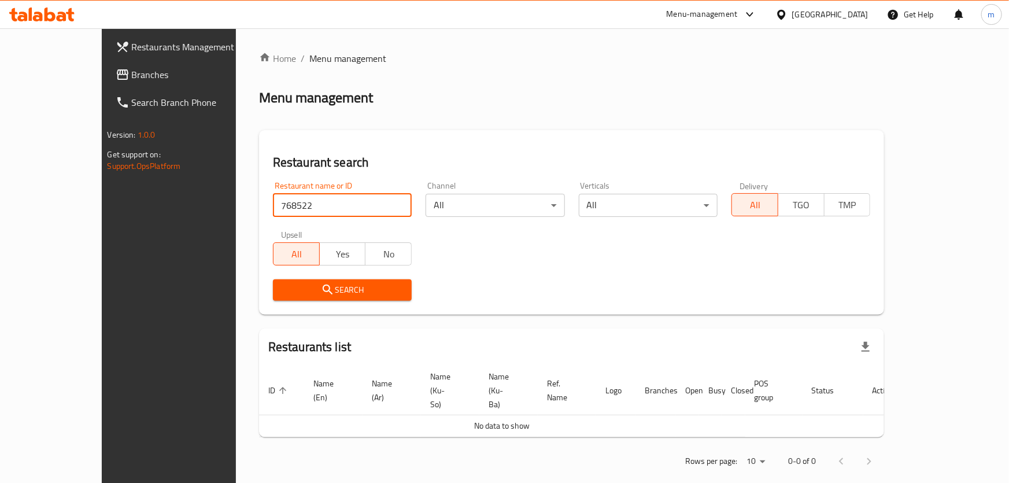
click at [132, 69] on span "Branches" at bounding box center [196, 75] width 129 height 14
